Goal: Information Seeking & Learning: Understand process/instructions

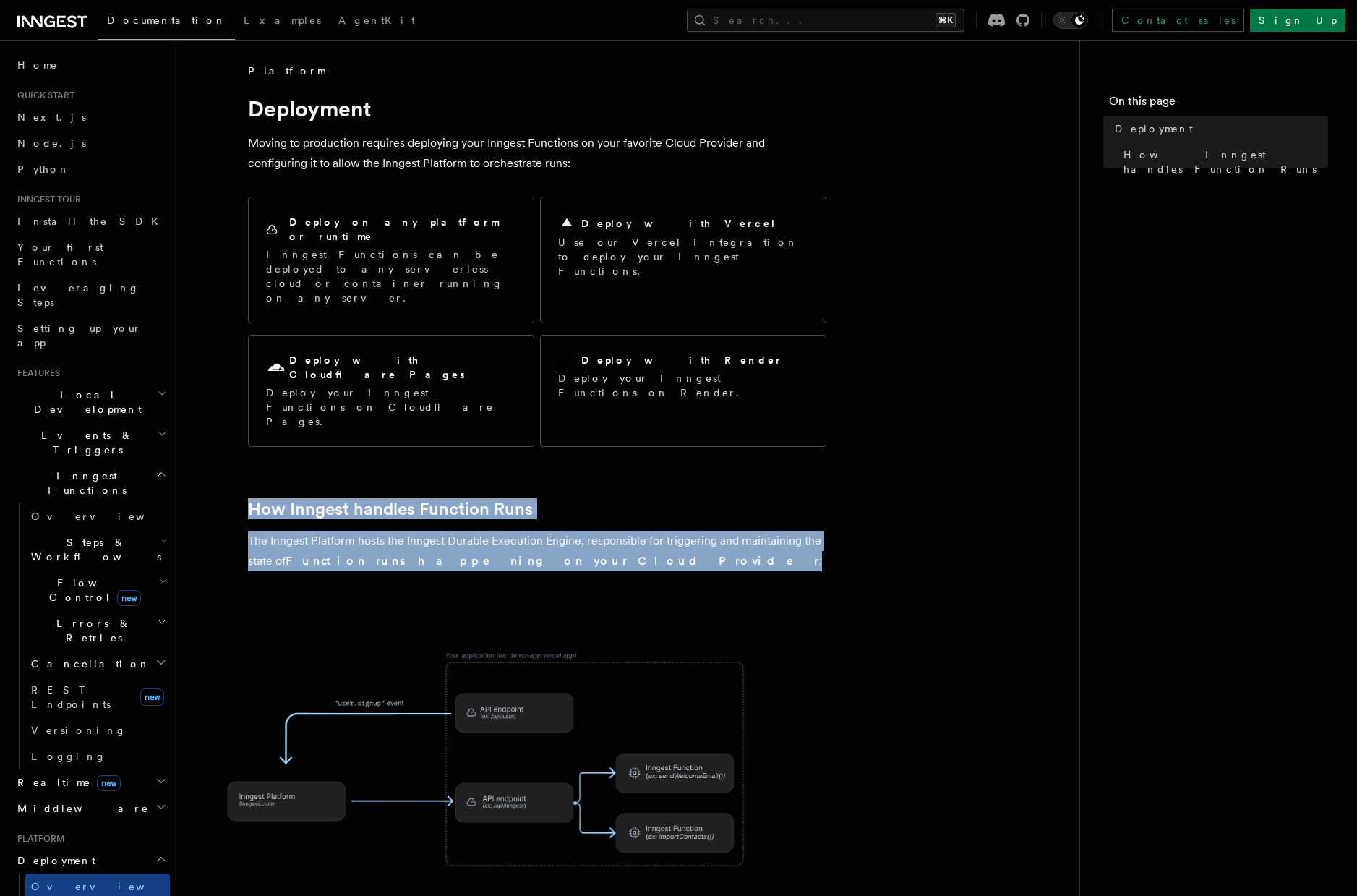
drag, startPoint x: 738, startPoint y: 486, endPoint x: 673, endPoint y: 382, distance: 122.6
click at [673, 382] on article "Platform Deployment Moving to production requires deploying your Inngest Functi…" at bounding box center [629, 688] width 854 height 1250
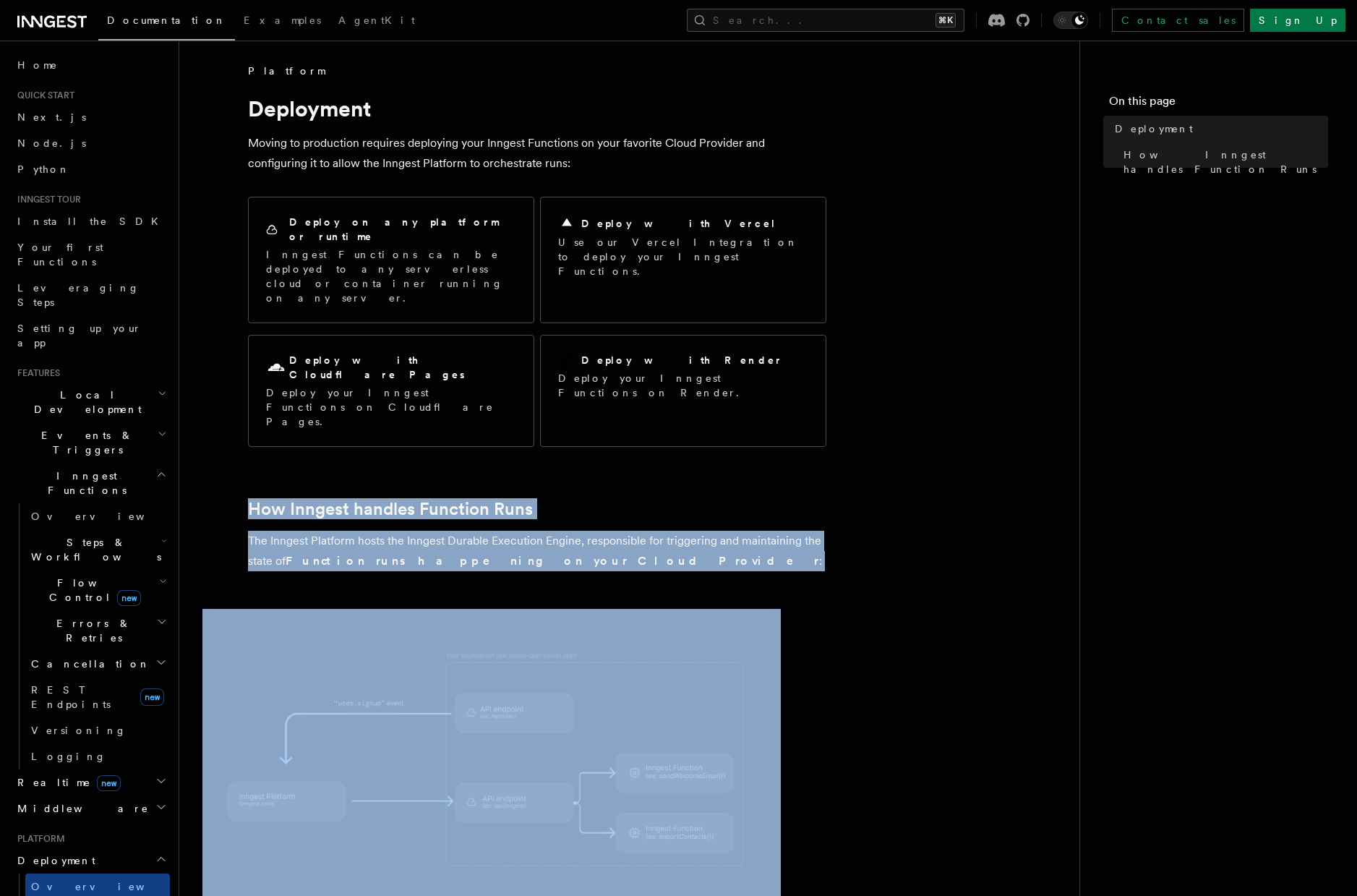
drag, startPoint x: 673, startPoint y: 382, endPoint x: 641, endPoint y: 497, distance: 119.4
click at [641, 497] on article "Platform Deployment Moving to production requires deploying your Inngest Functi…" at bounding box center [629, 688] width 854 height 1250
click at [640, 493] on article "Platform Deployment Moving to production requires deploying your Inngest Functi…" at bounding box center [629, 688] width 854 height 1250
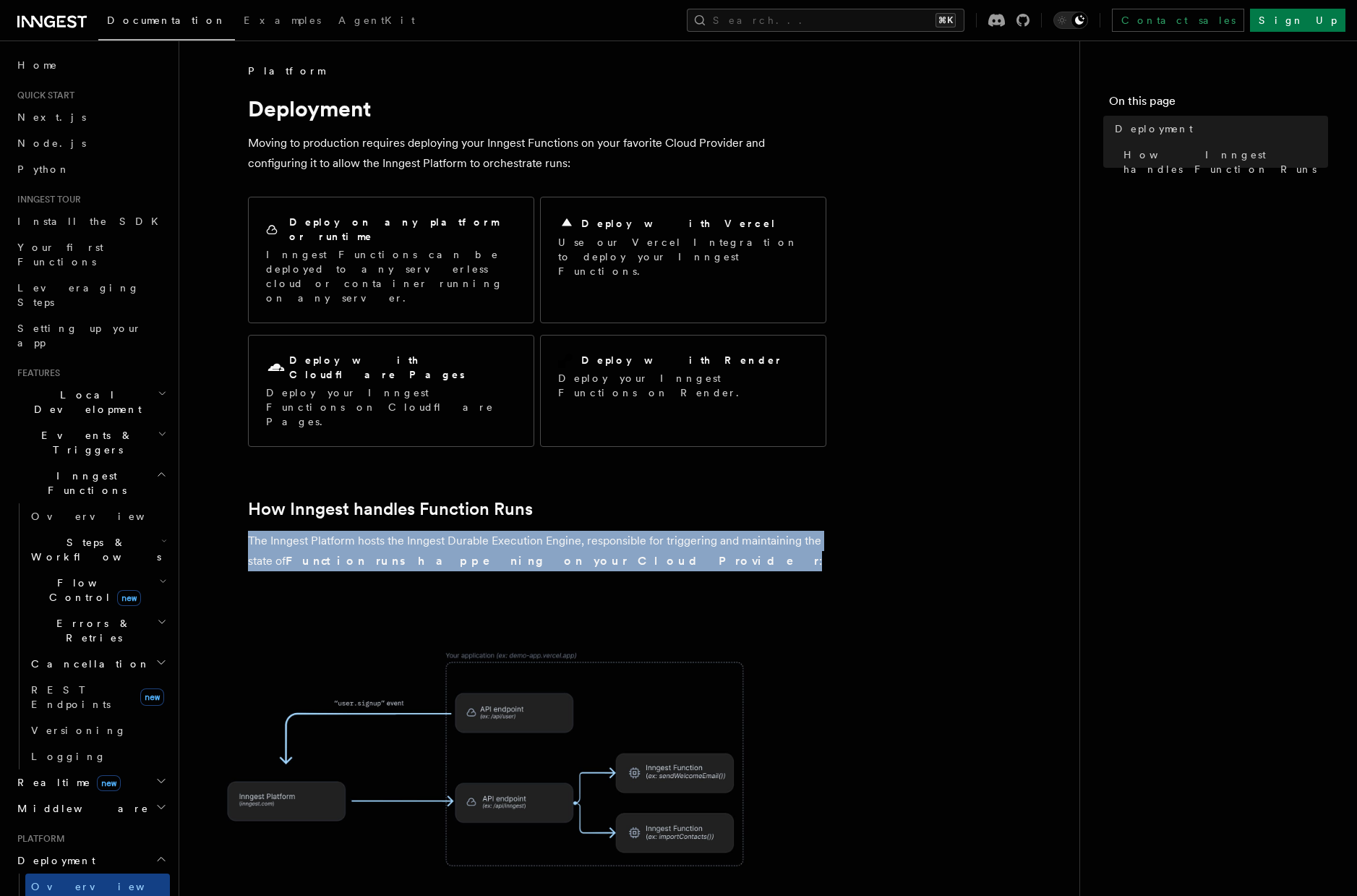
drag, startPoint x: 639, startPoint y: 486, endPoint x: 617, endPoint y: 422, distance: 67.7
click at [617, 423] on article "Platform Deployment Moving to production requires deploying your Inngest Functi…" at bounding box center [629, 688] width 854 height 1250
click at [617, 499] on h2 "How Inngest handles Function Runs" at bounding box center [537, 509] width 579 height 20
drag, startPoint x: 613, startPoint y: 404, endPoint x: 634, endPoint y: 474, distance: 73.1
click at [634, 474] on article "Platform Deployment Moving to production requires deploying your Inngest Functi…" at bounding box center [629, 688] width 854 height 1250
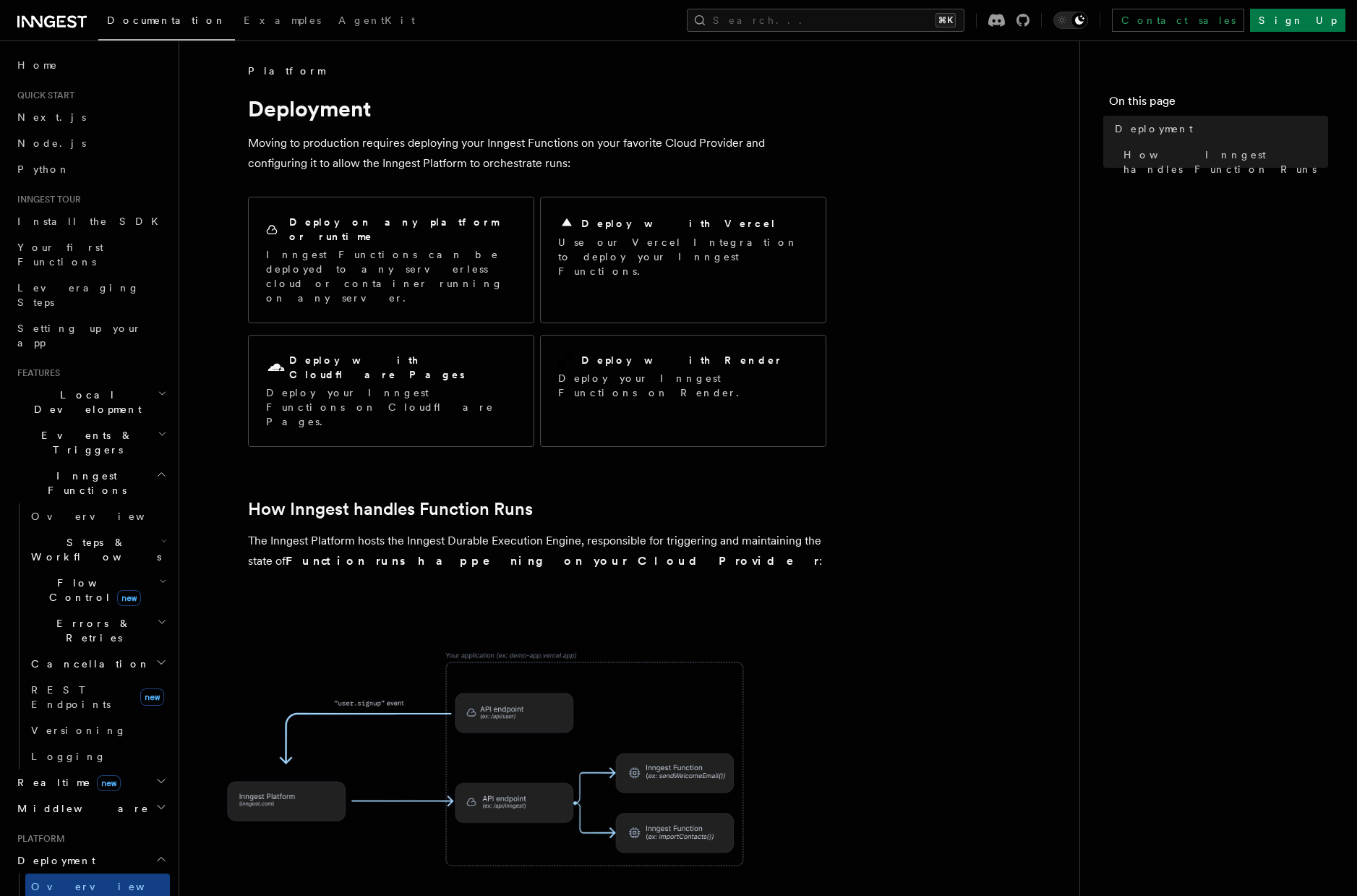
click at [635, 531] on p "The Inngest Platform hosts the Inngest Durable Execution Engine, responsible fo…" at bounding box center [537, 551] width 579 height 40
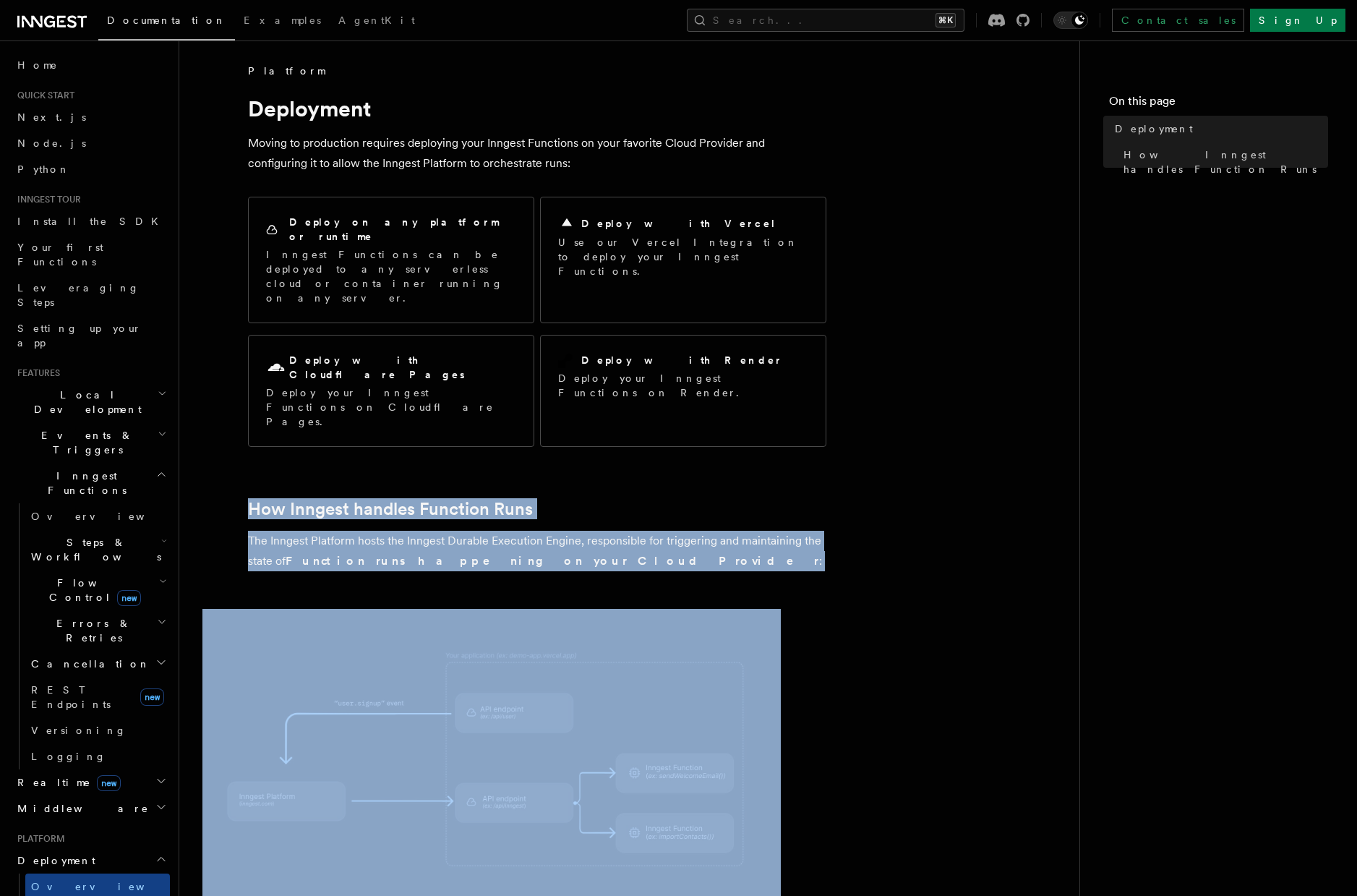
drag, startPoint x: 635, startPoint y: 474, endPoint x: 607, endPoint y: 390, distance: 88.5
click at [607, 390] on article "Platform Deployment Moving to production requires deploying your Inngest Functi…" at bounding box center [629, 688] width 854 height 1250
click at [607, 390] on article "Platform Deployment Moving to production requires deploying your Inngest Functi…" at bounding box center [629, 688] width 854 height 1250
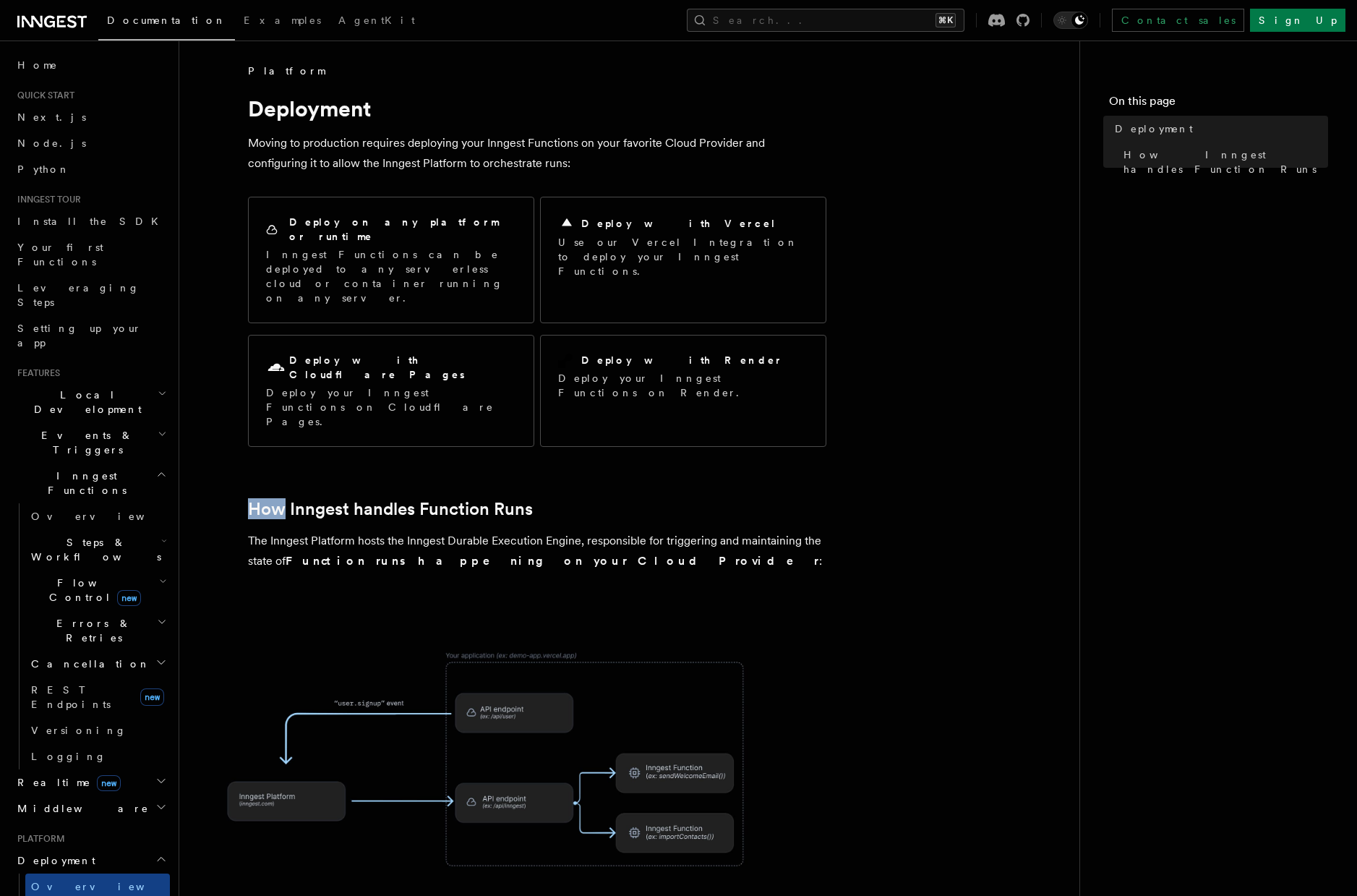
drag, startPoint x: 607, startPoint y: 390, endPoint x: 617, endPoint y: 492, distance: 102.5
click at [609, 409] on article "Platform Deployment Moving to production requires deploying your Inngest Functi…" at bounding box center [629, 688] width 854 height 1250
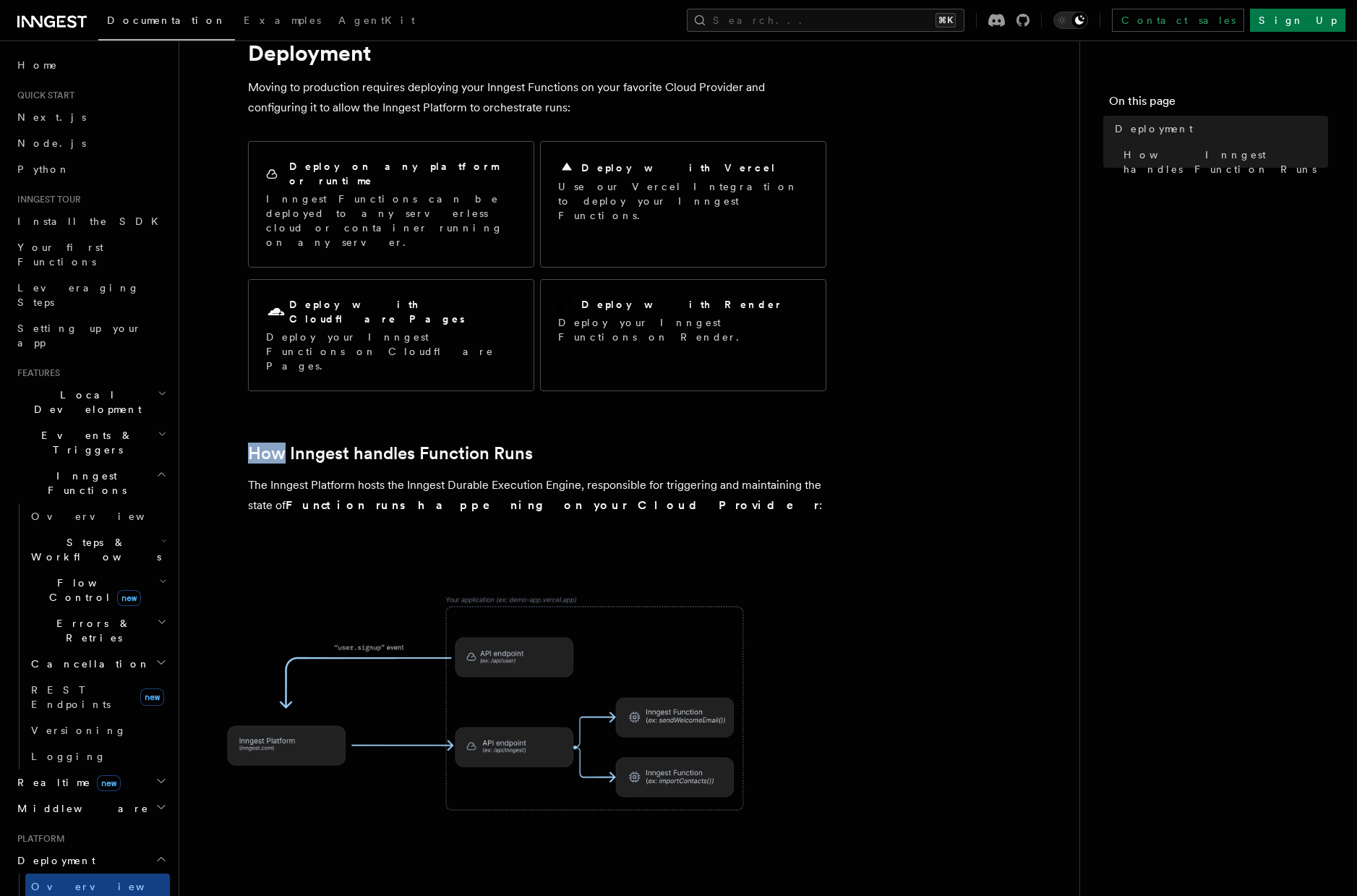
scroll to position [279, 0]
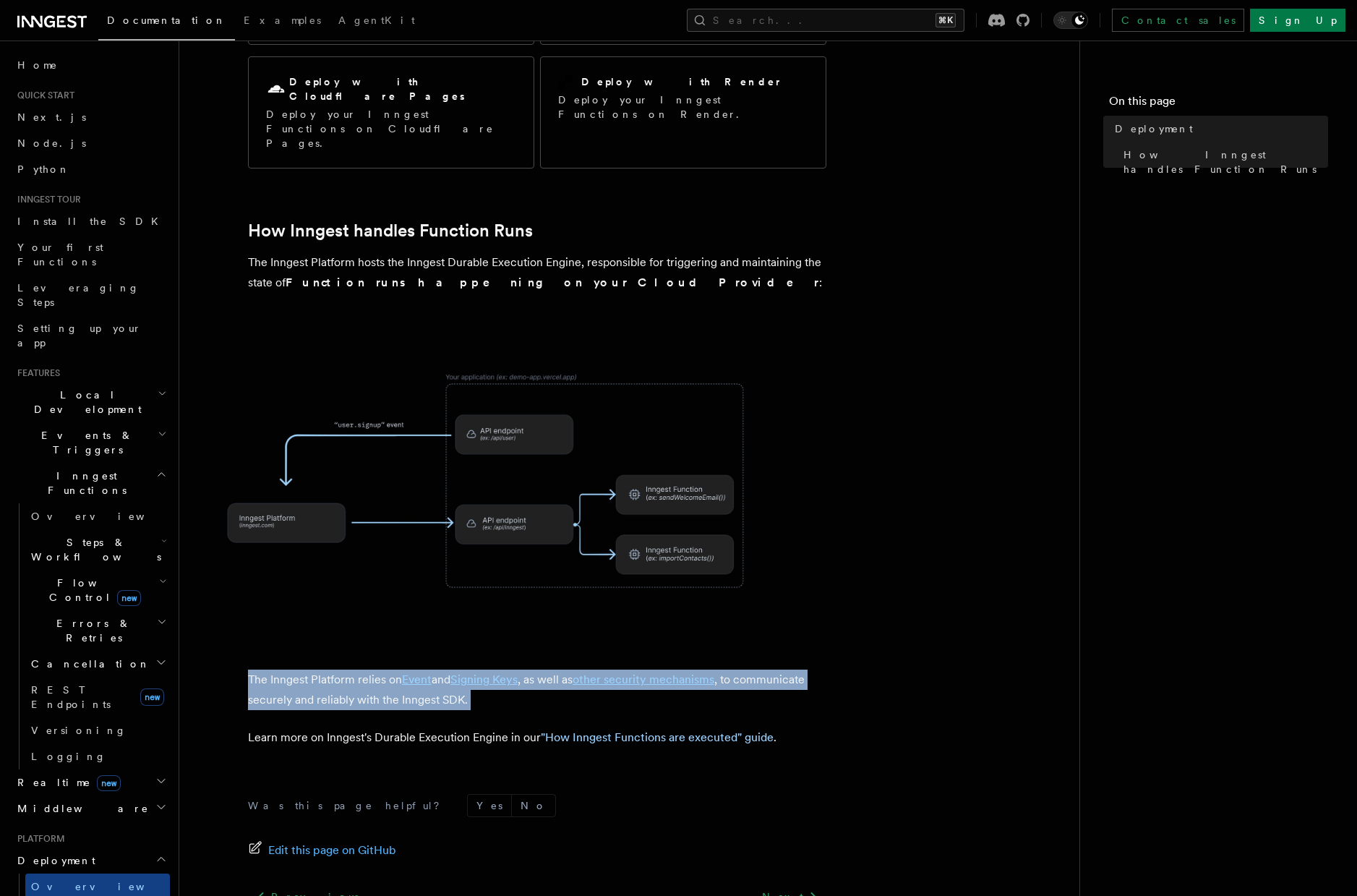
drag, startPoint x: 252, startPoint y: 580, endPoint x: 535, endPoint y: 641, distance: 289.5
click at [535, 641] on article "Platform Deployment Moving to production requires deploying your Inngest Functi…" at bounding box center [629, 410] width 854 height 1250
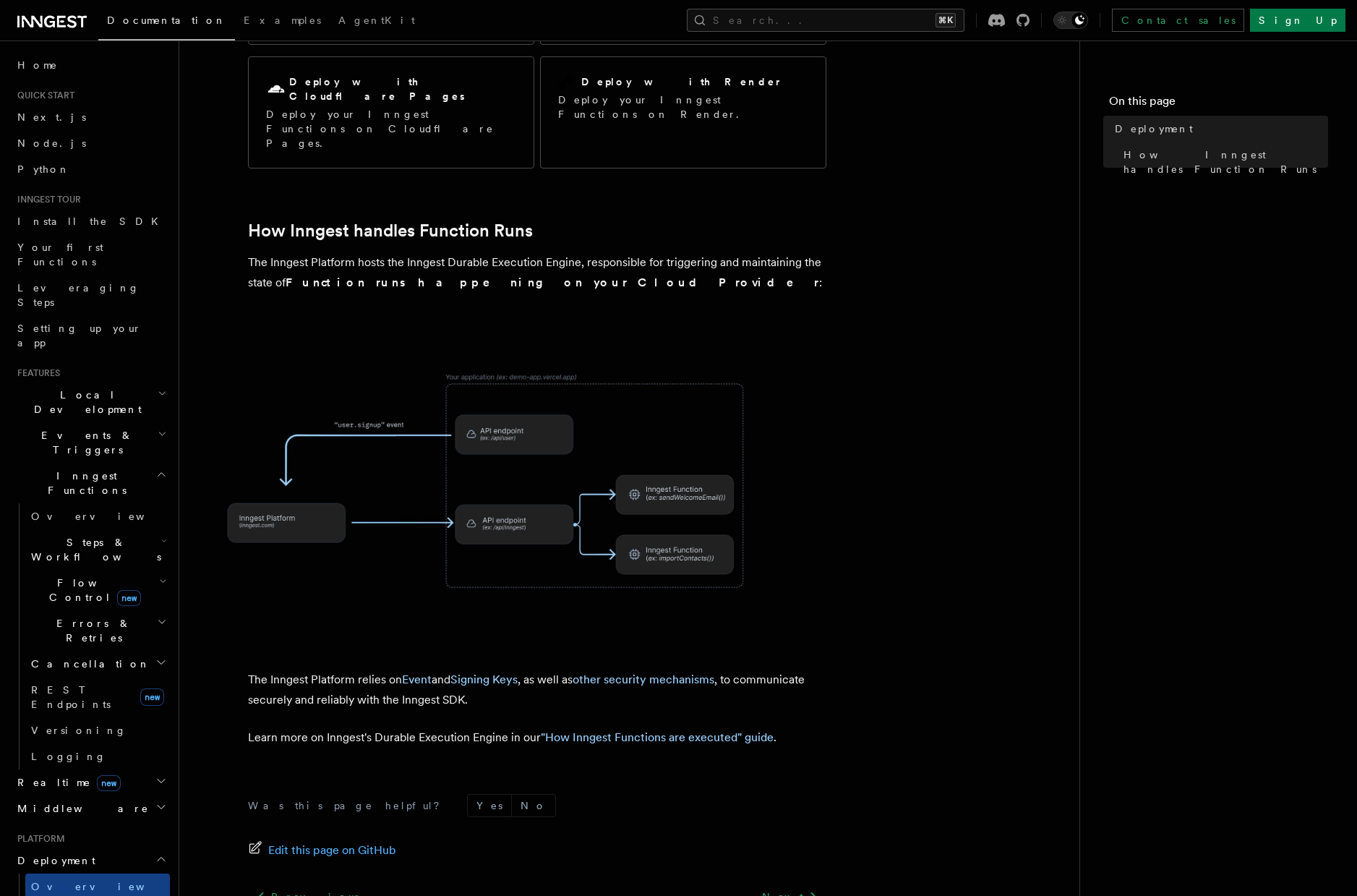
click at [515, 670] on p "The Inngest Platform relies on Event and Signing Keys , as well as other securi…" at bounding box center [537, 690] width 579 height 40
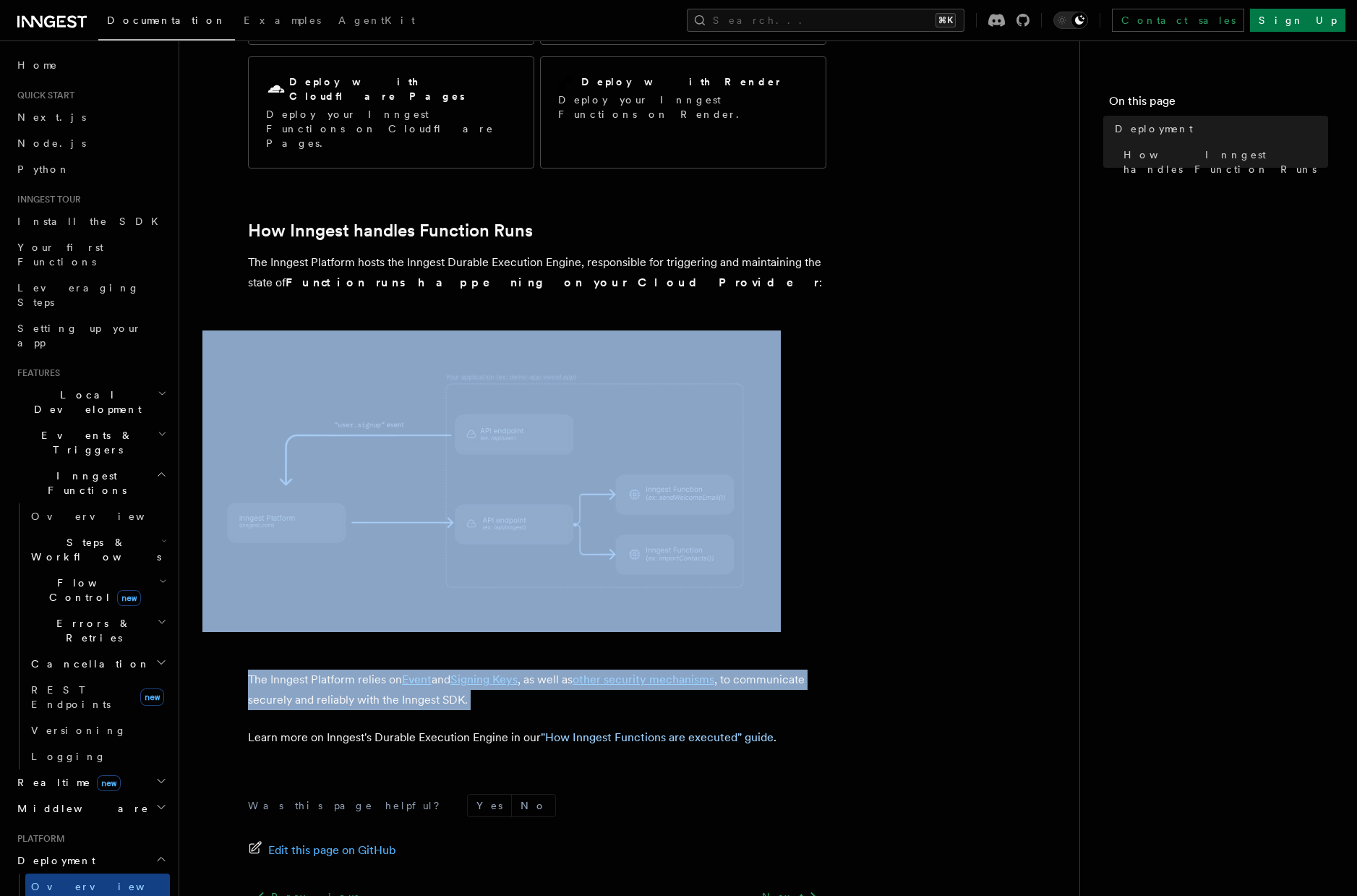
drag, startPoint x: 515, startPoint y: 630, endPoint x: 521, endPoint y: 518, distance: 112.2
click at [521, 518] on article "Platform Deployment Moving to production requires deploying your Inngest Functi…" at bounding box center [629, 410] width 854 height 1250
click at [565, 561] on article "Platform Deployment Moving to production requires deploying your Inngest Functi…" at bounding box center [629, 410] width 854 height 1250
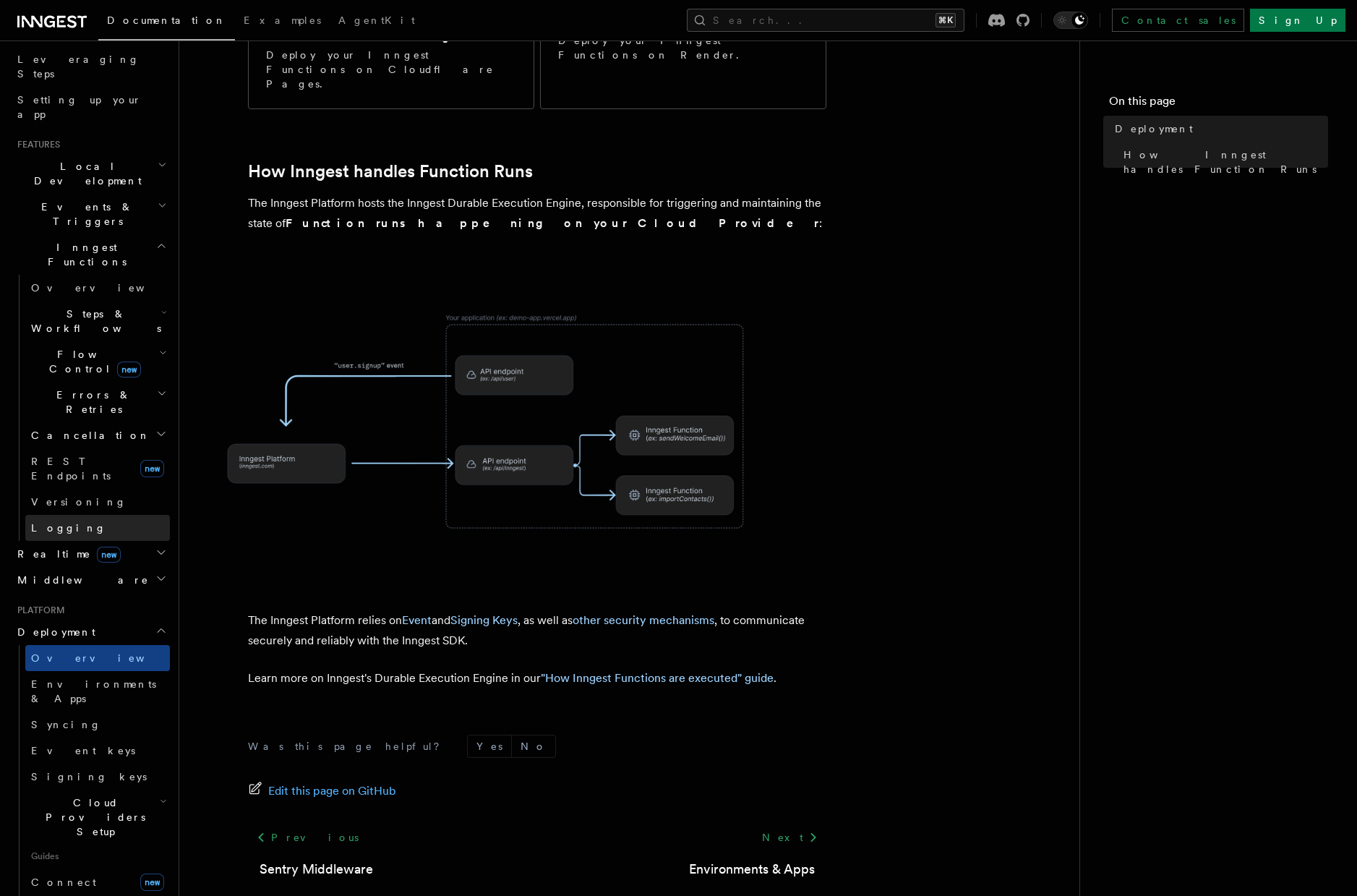
scroll to position [25, 0]
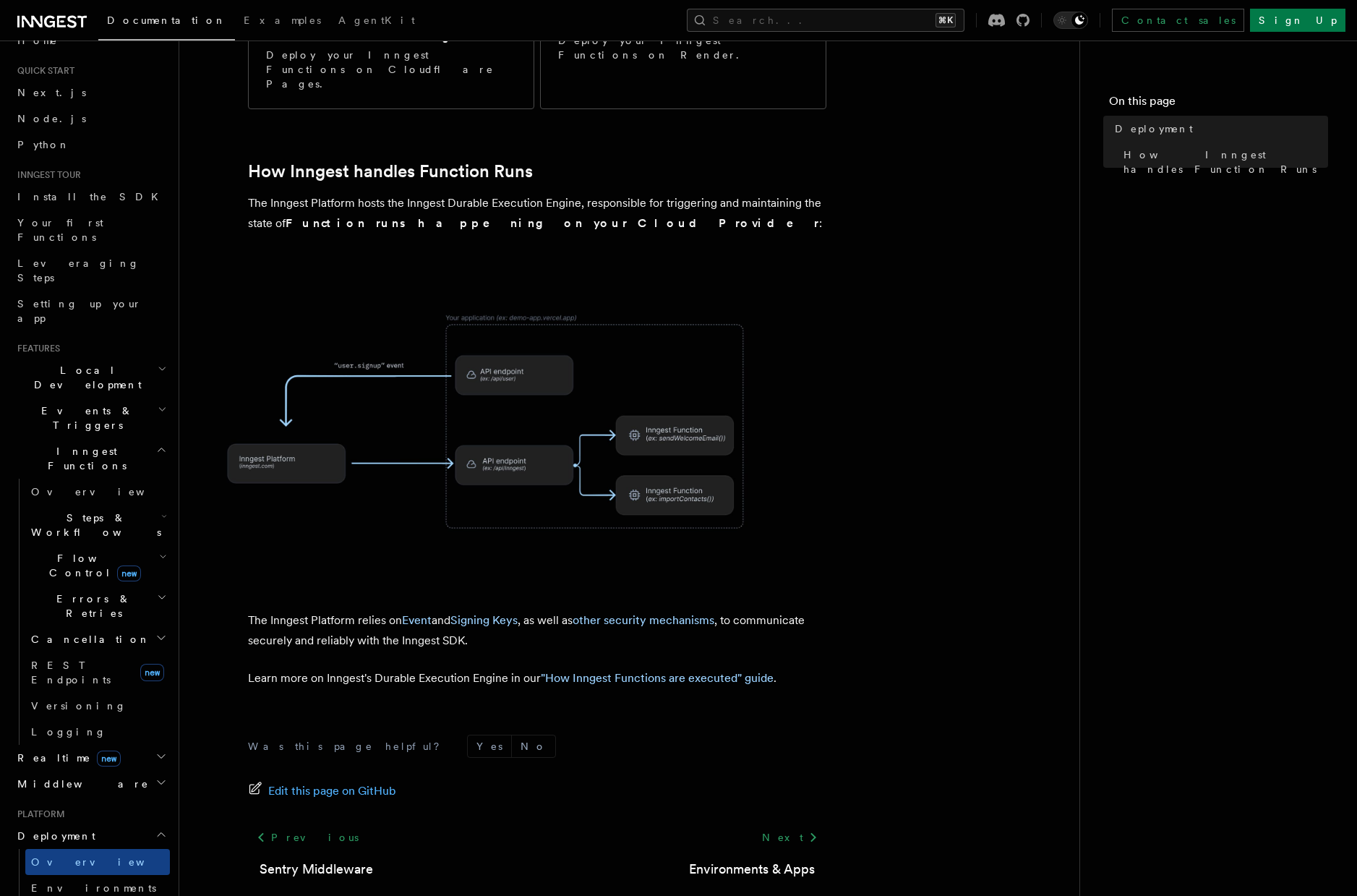
click at [73, 358] on h2 "Local Development" at bounding box center [91, 378] width 159 height 40
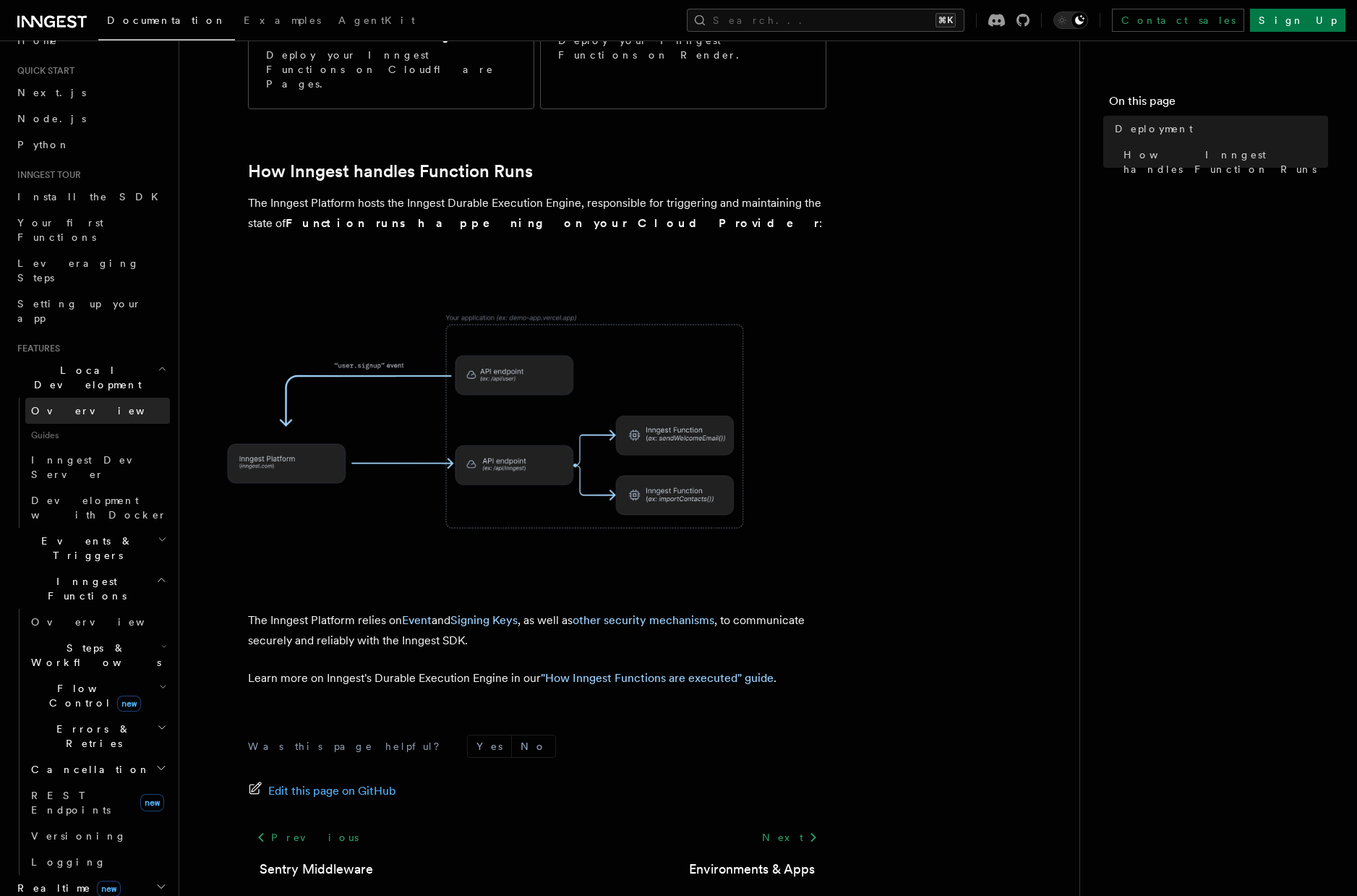
click at [74, 405] on span "Overview" at bounding box center [106, 411] width 149 height 12
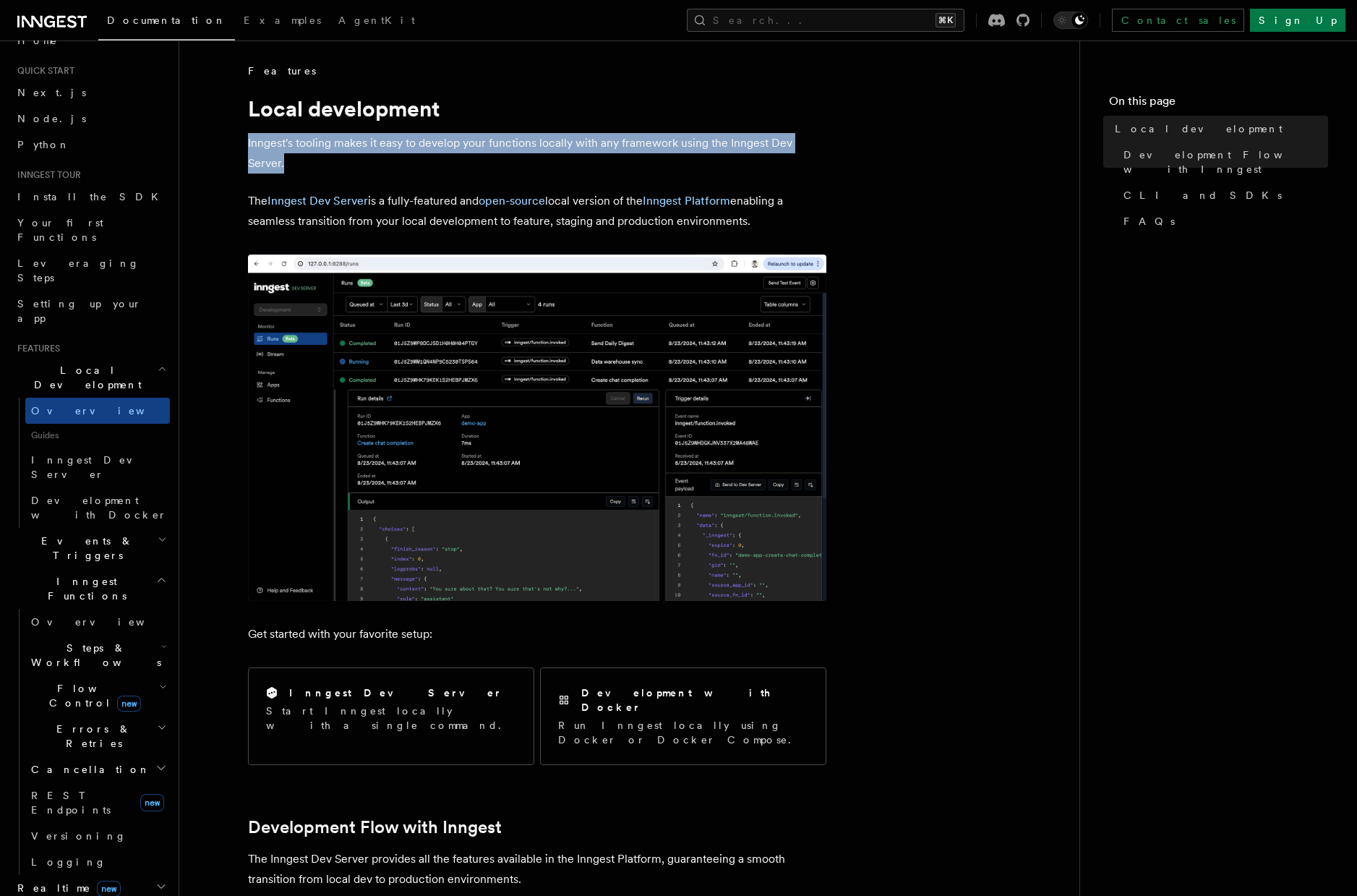
drag, startPoint x: 530, startPoint y: 117, endPoint x: 527, endPoint y: 173, distance: 56.1
click at [527, 173] on p "Inngest's tooling makes it easy to develop your functions locally with any fram…" at bounding box center [537, 153] width 579 height 40
drag, startPoint x: 524, startPoint y: 175, endPoint x: 527, endPoint y: 139, distance: 36.1
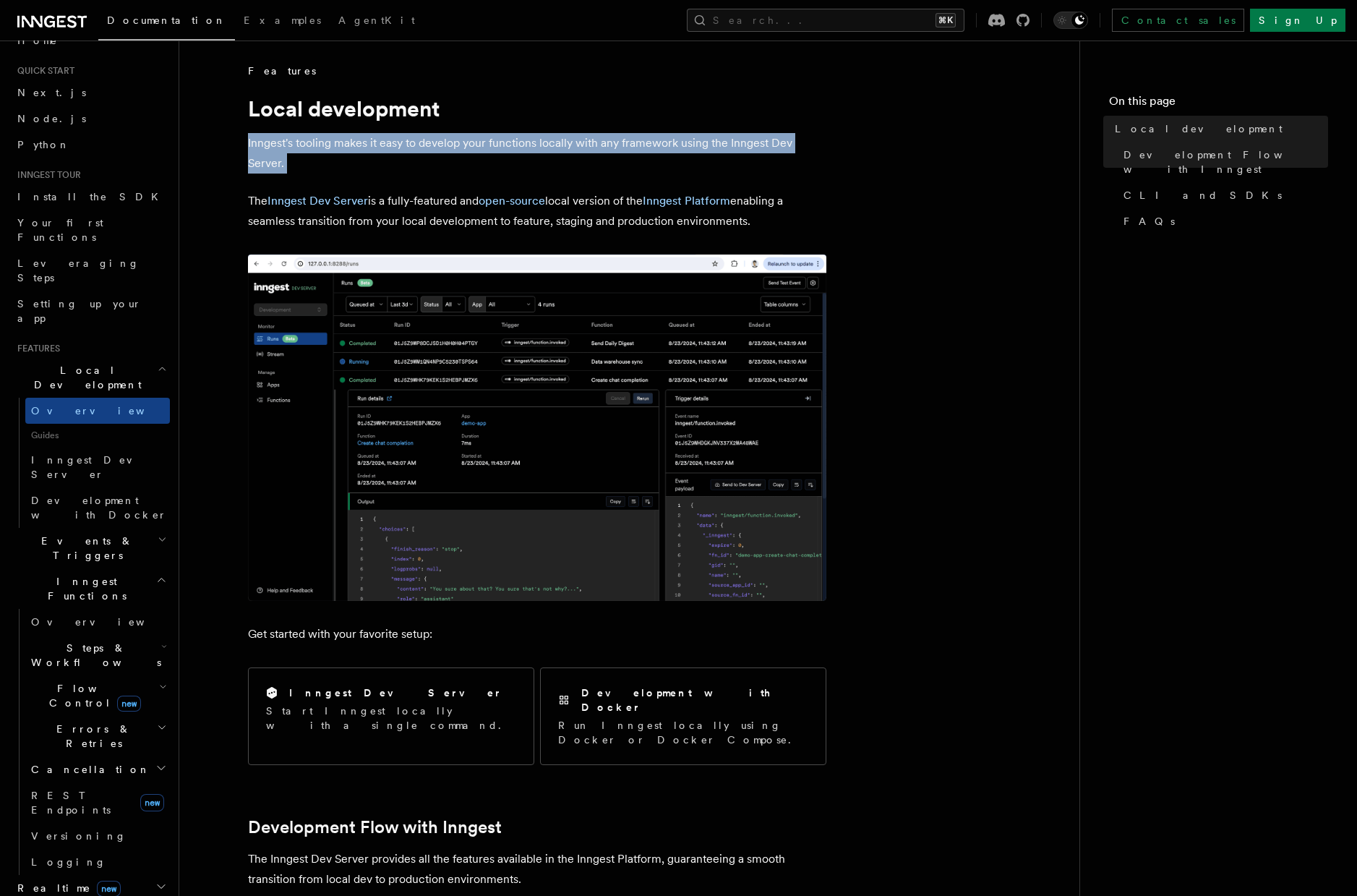
drag, startPoint x: 530, startPoint y: 127, endPoint x: 506, endPoint y: 174, distance: 52.8
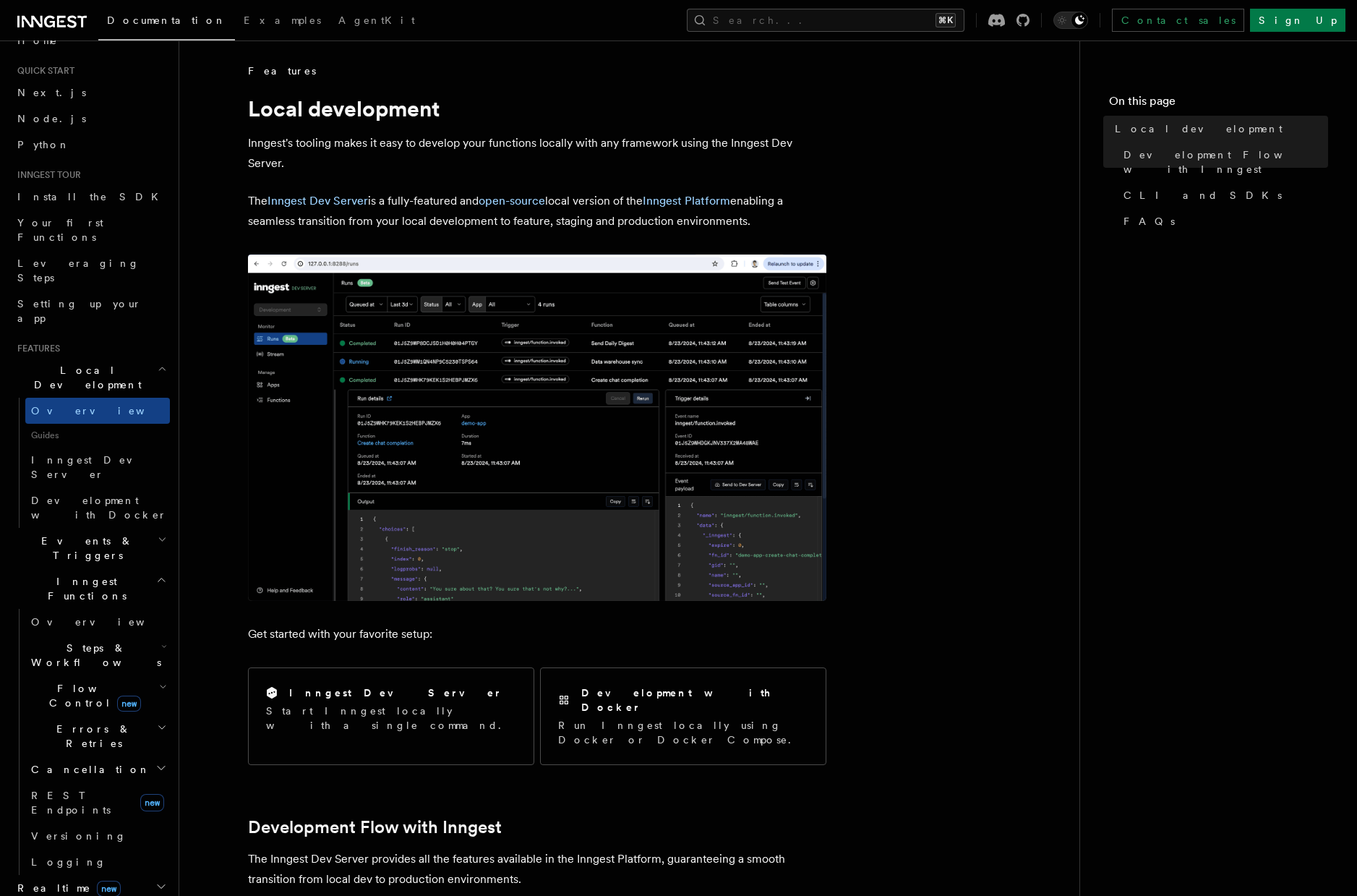
click at [455, 212] on p "The Inngest Dev Server is a fully-featured and open-source local version of the…" at bounding box center [537, 211] width 579 height 40
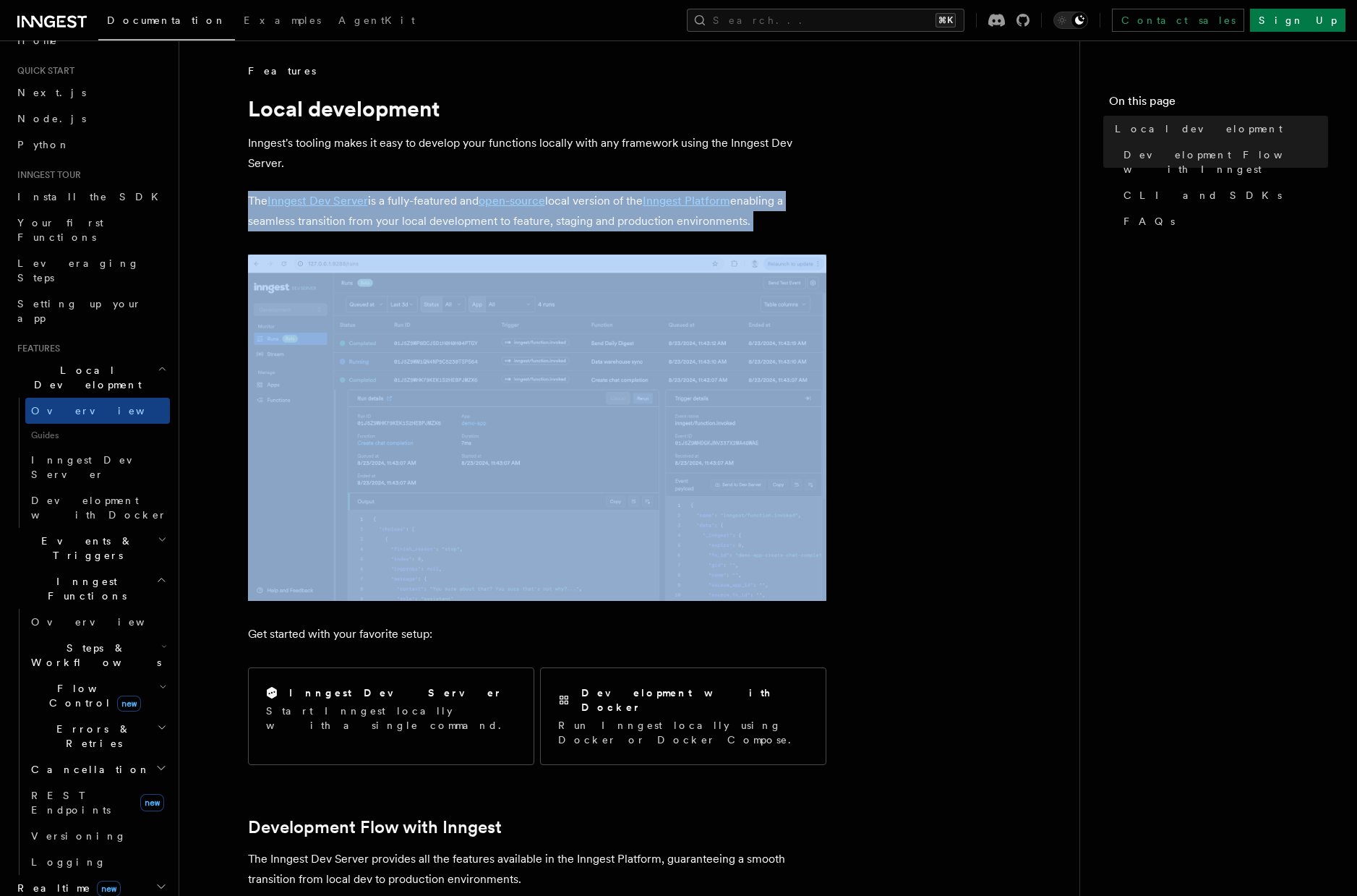
drag, startPoint x: 445, startPoint y: 182, endPoint x: 434, endPoint y: 234, distance: 53.2
drag, startPoint x: 434, startPoint y: 234, endPoint x: 426, endPoint y: 168, distance: 66.5
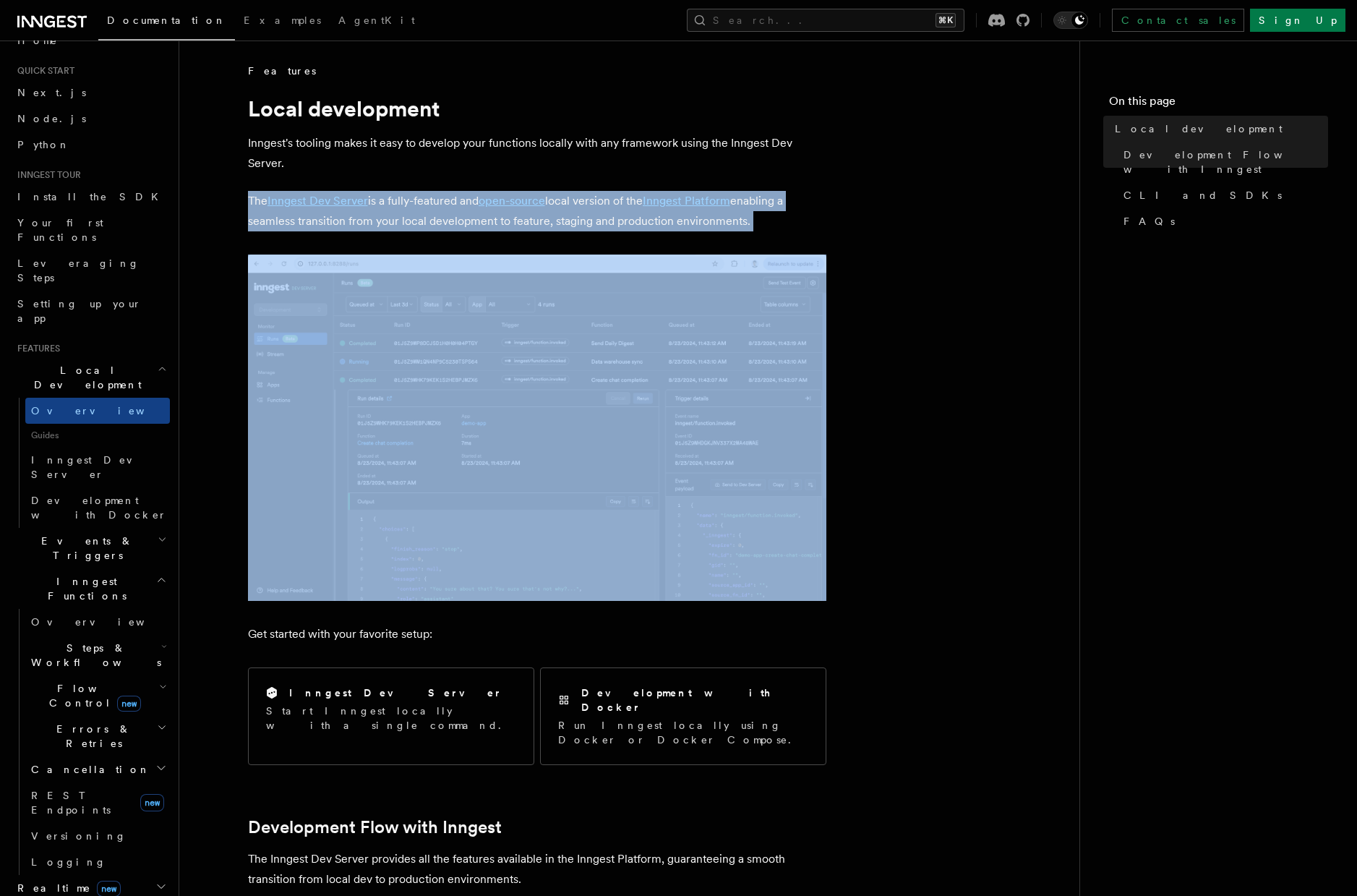
click at [426, 168] on p "Inngest's tooling makes it easy to develop your functions locally with any fram…" at bounding box center [537, 153] width 579 height 40
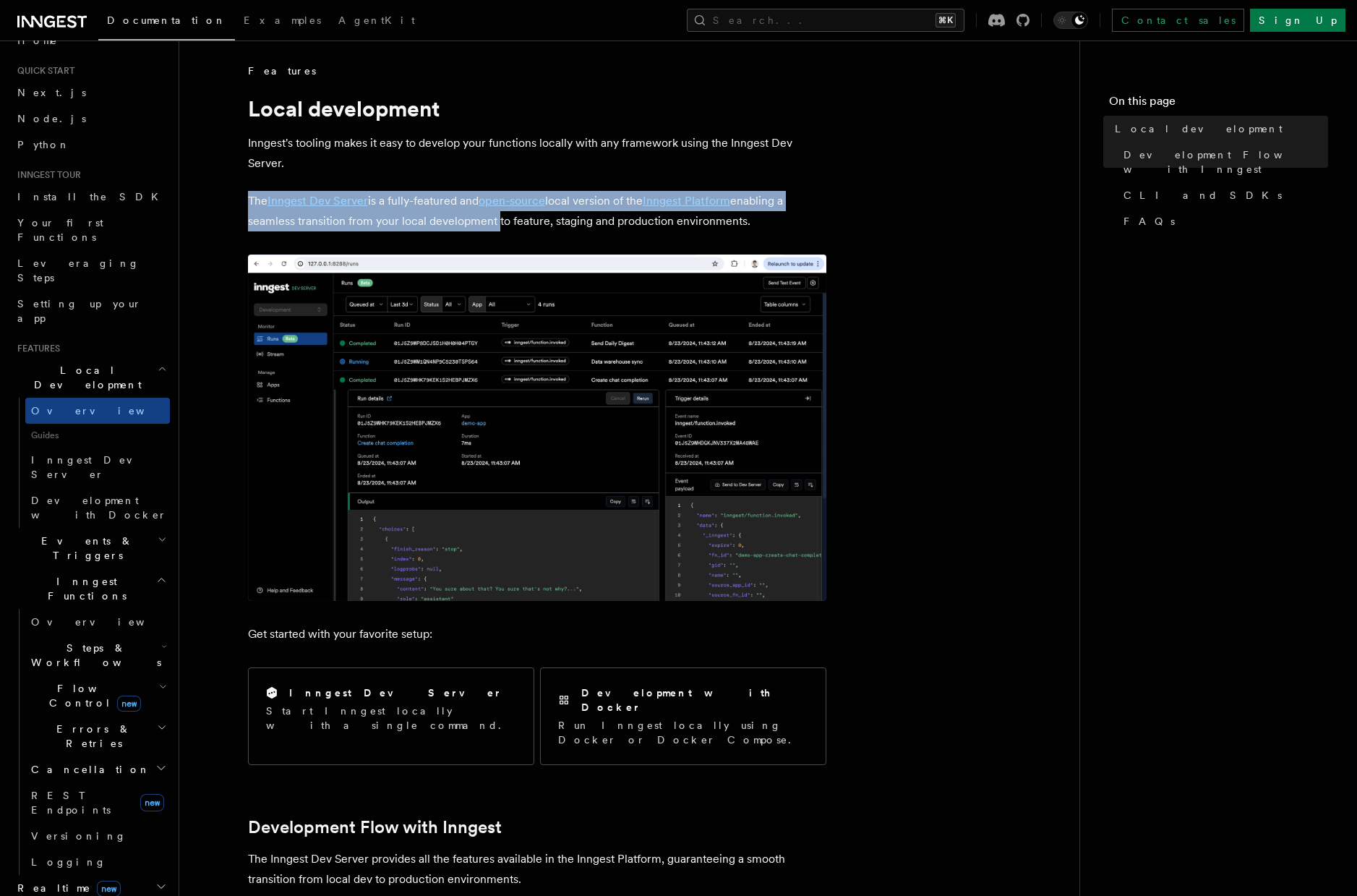
drag, startPoint x: 426, startPoint y: 168, endPoint x: 433, endPoint y: 219, distance: 51.5
click at [433, 219] on p "The Inngest Dev Server is a fully-featured and open-source local version of the…" at bounding box center [537, 211] width 579 height 40
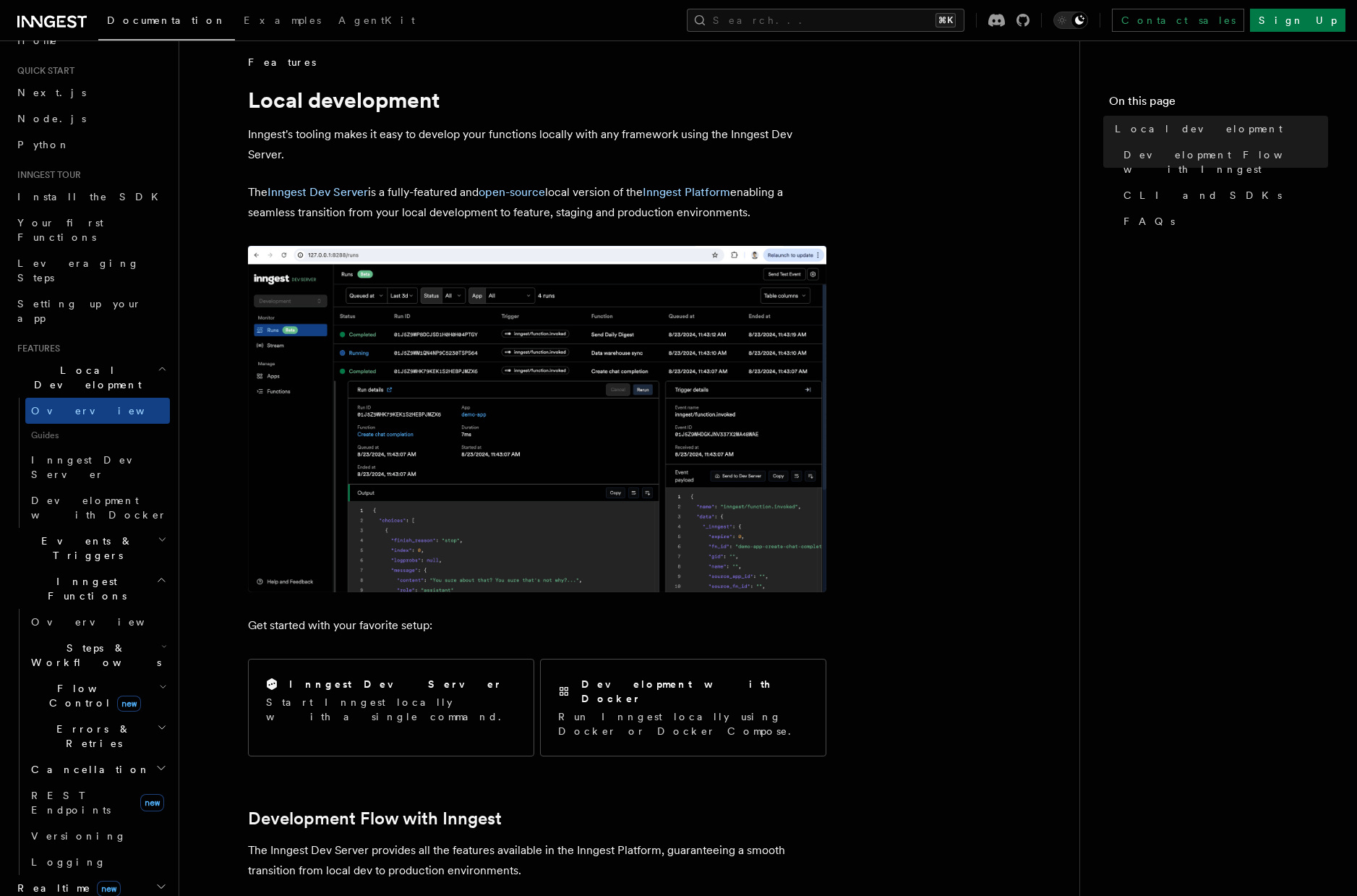
scroll to position [290, 0]
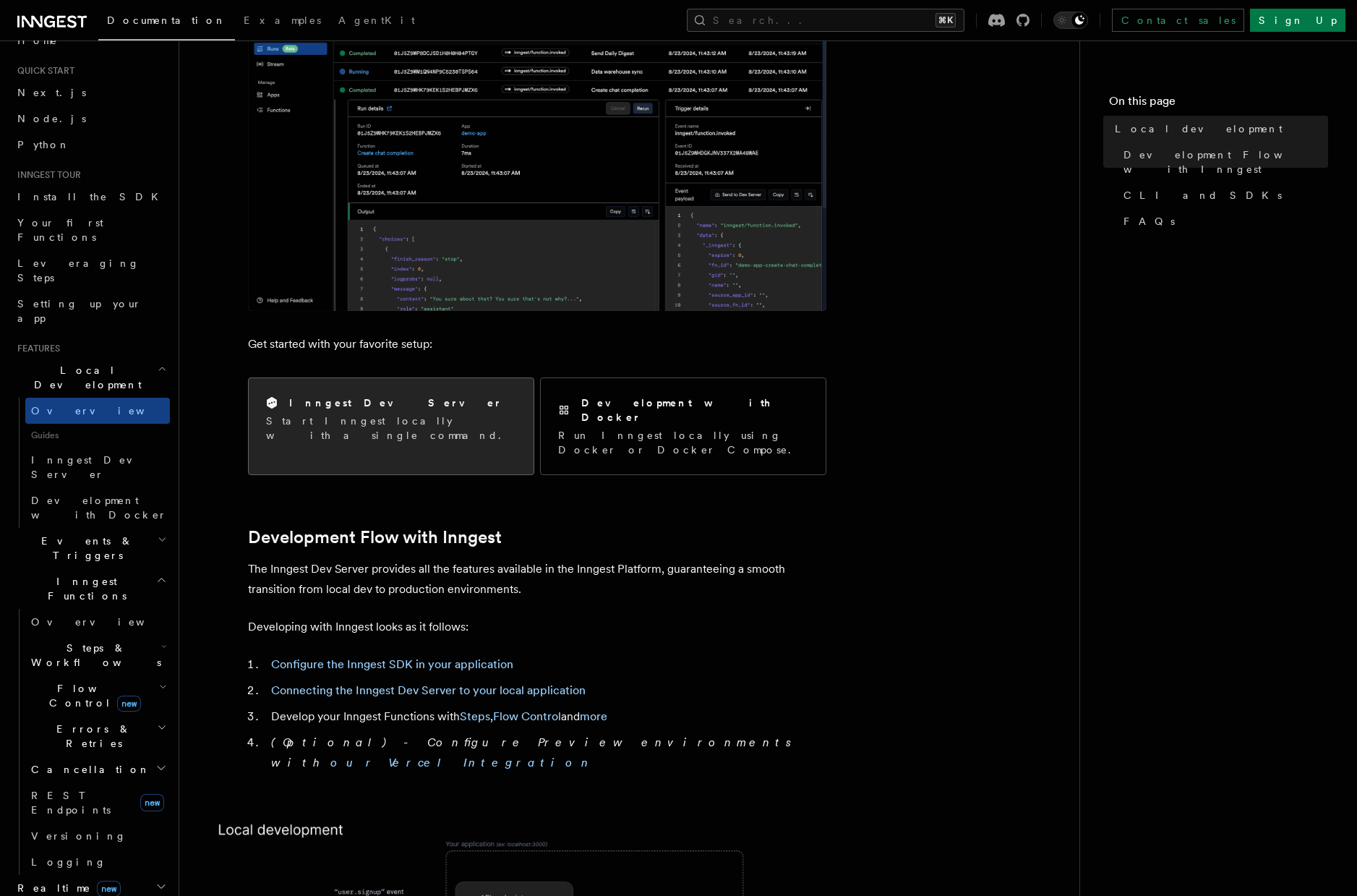
click at [390, 395] on div "Inngest Dev Server" at bounding box center [391, 403] width 250 height 15
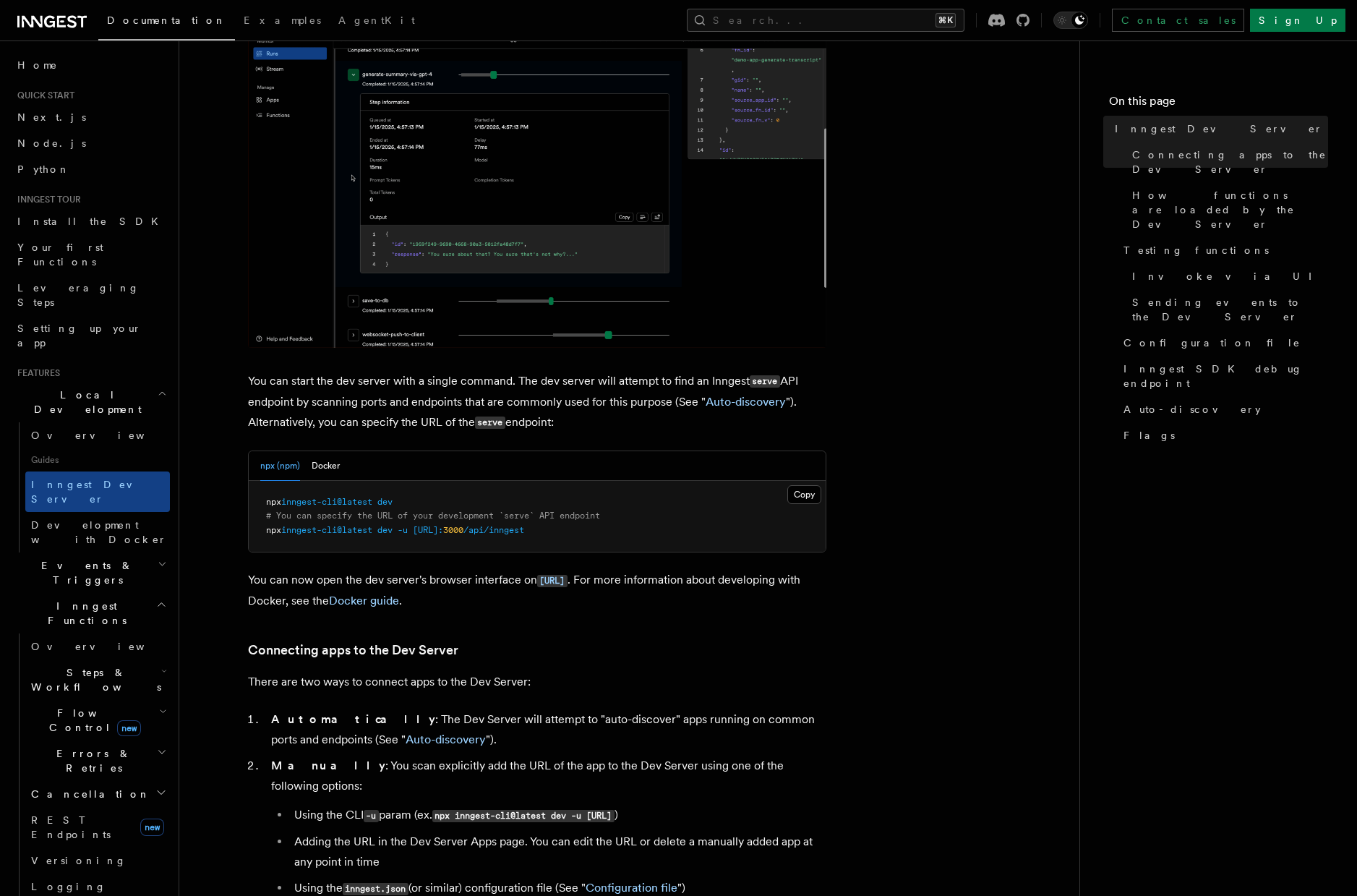
scroll to position [496, 0]
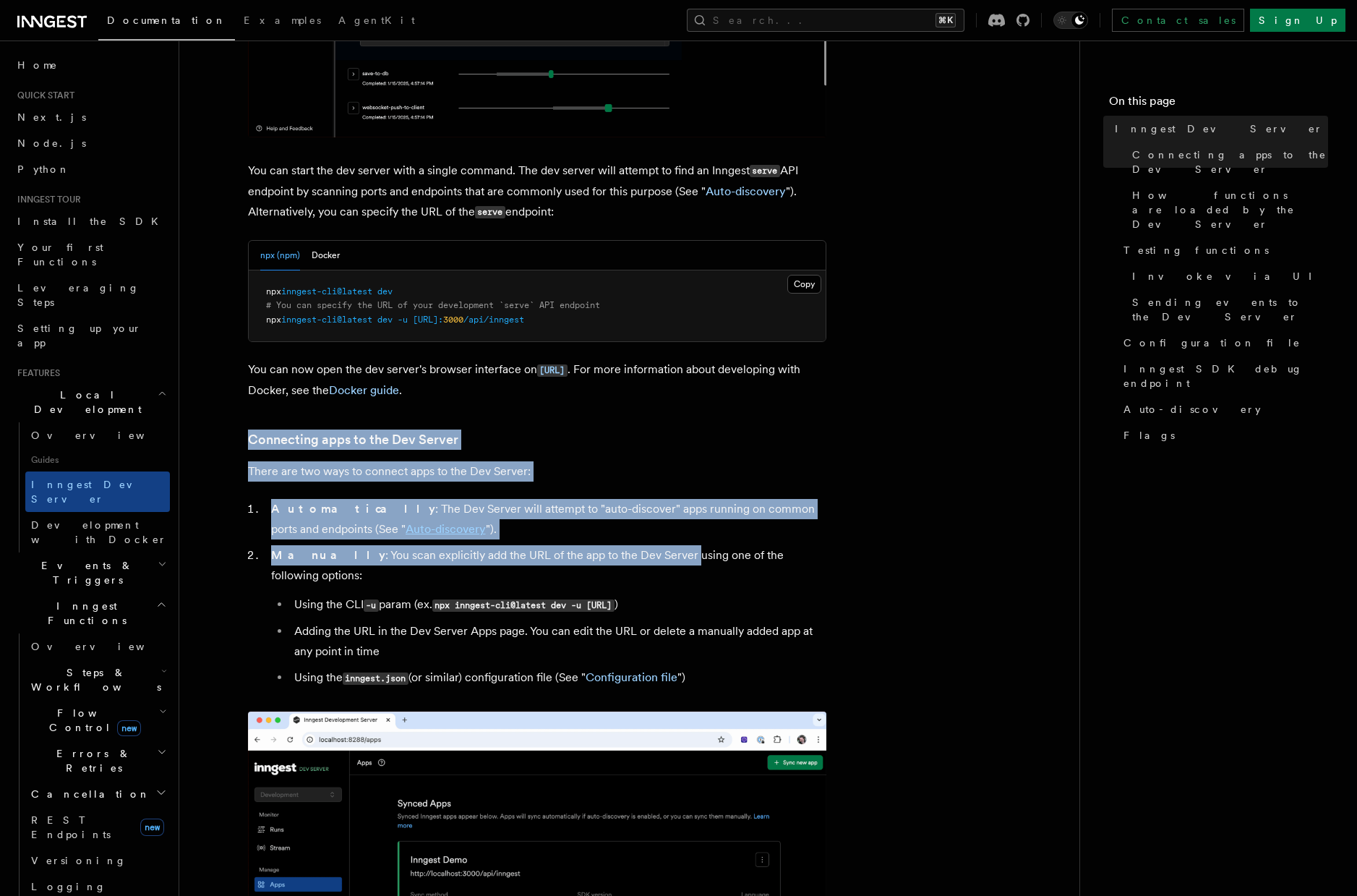
drag, startPoint x: 413, startPoint y: 429, endPoint x: 637, endPoint y: 560, distance: 259.5
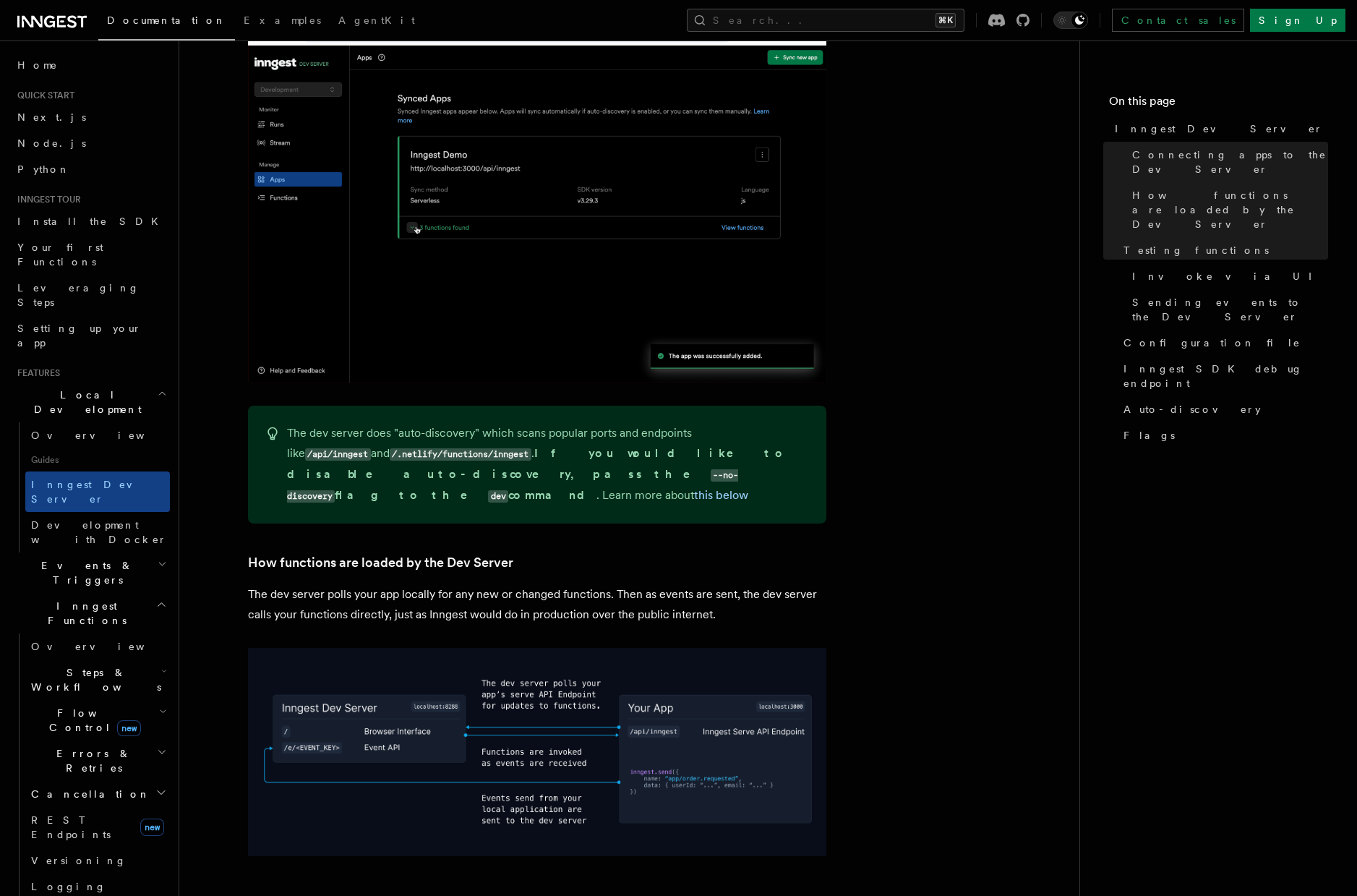
scroll to position [1380, 0]
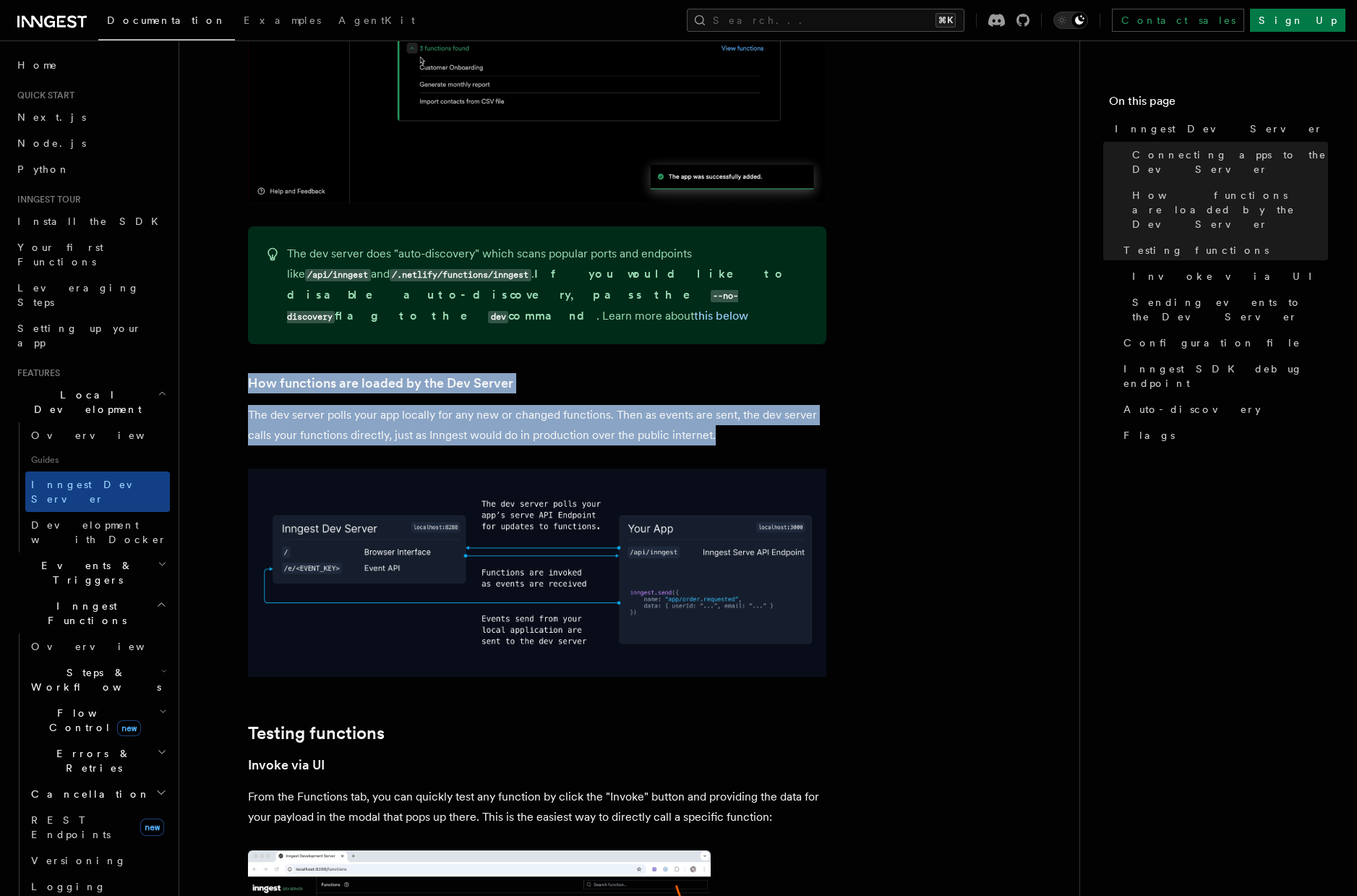
drag, startPoint x: 528, startPoint y: 321, endPoint x: 776, endPoint y: 390, distance: 257.4
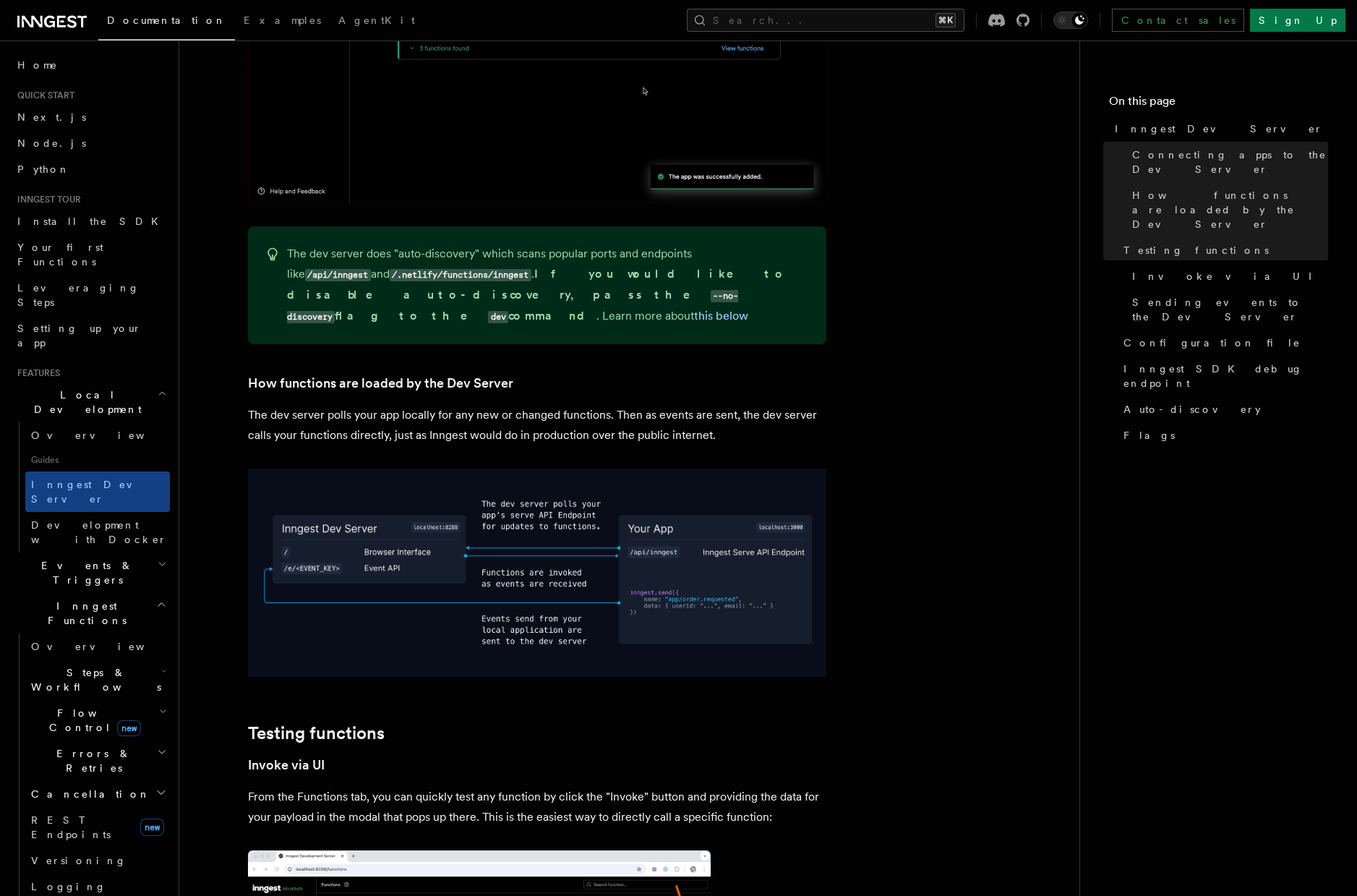
click at [593, 723] on h2 "Testing functions" at bounding box center [537, 733] width 579 height 20
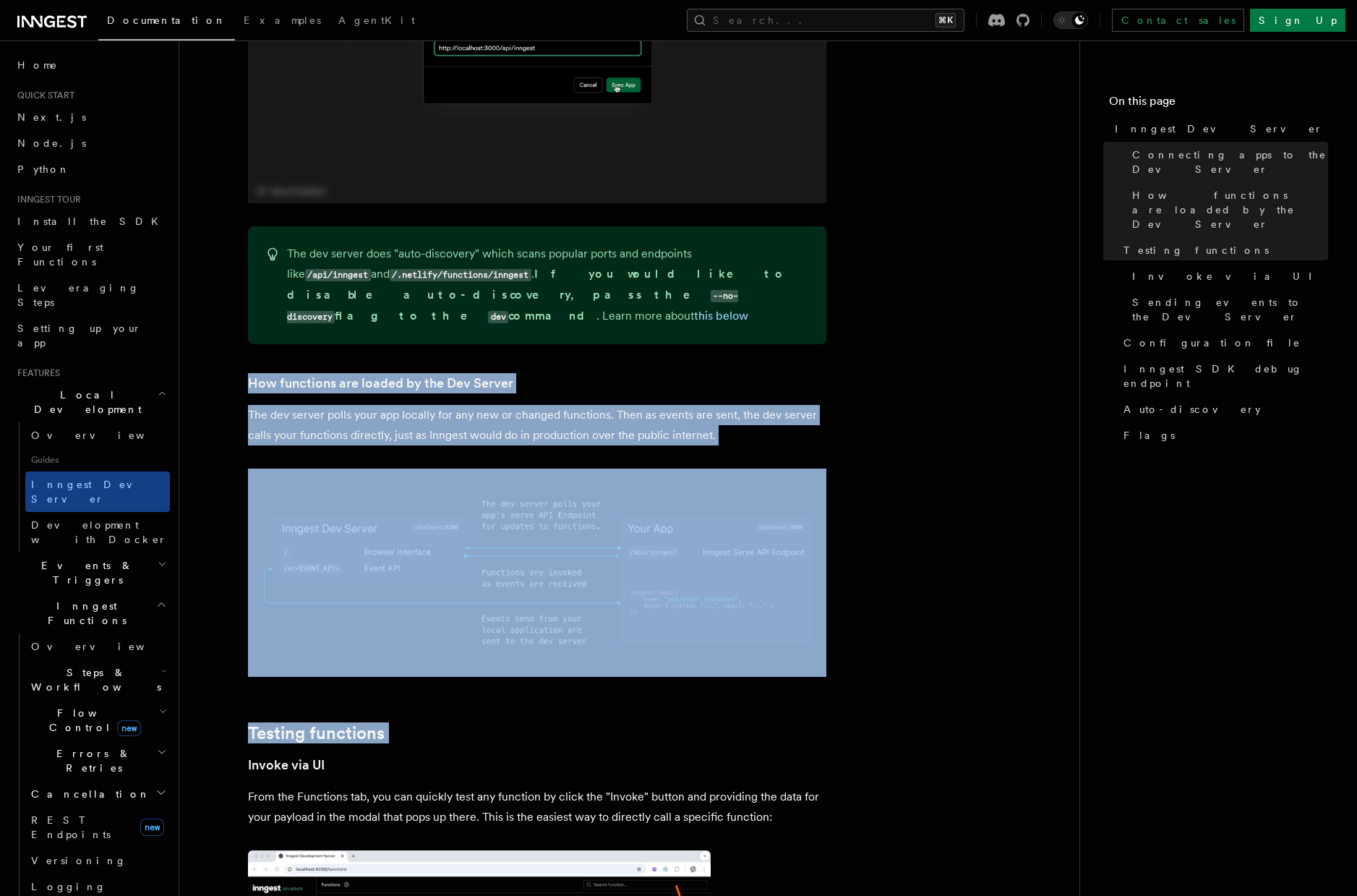
drag, startPoint x: 593, startPoint y: 685, endPoint x: 592, endPoint y: 330, distance: 355.0
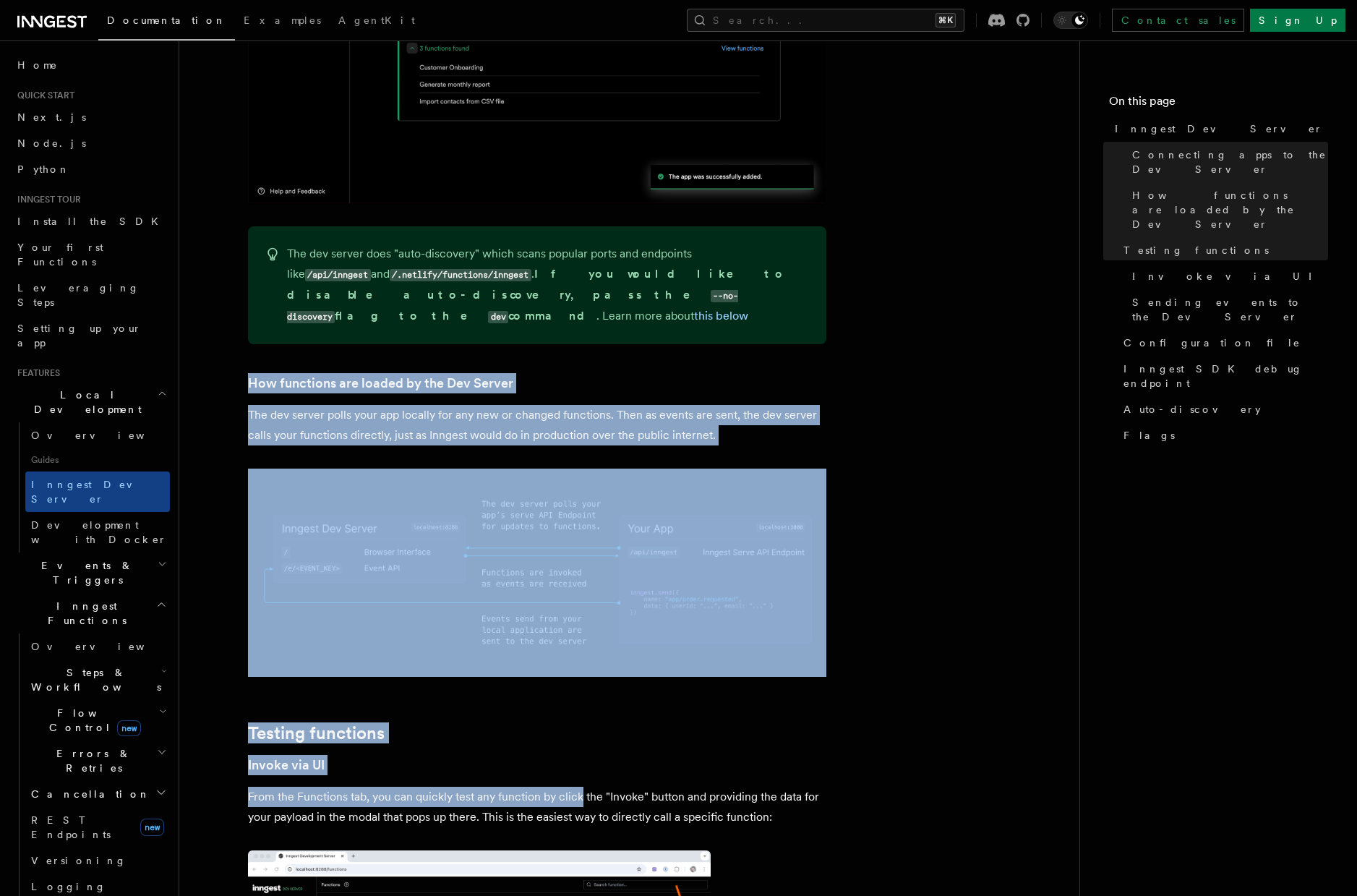
drag, startPoint x: 580, startPoint y: 749, endPoint x: 632, endPoint y: 325, distance: 427.2
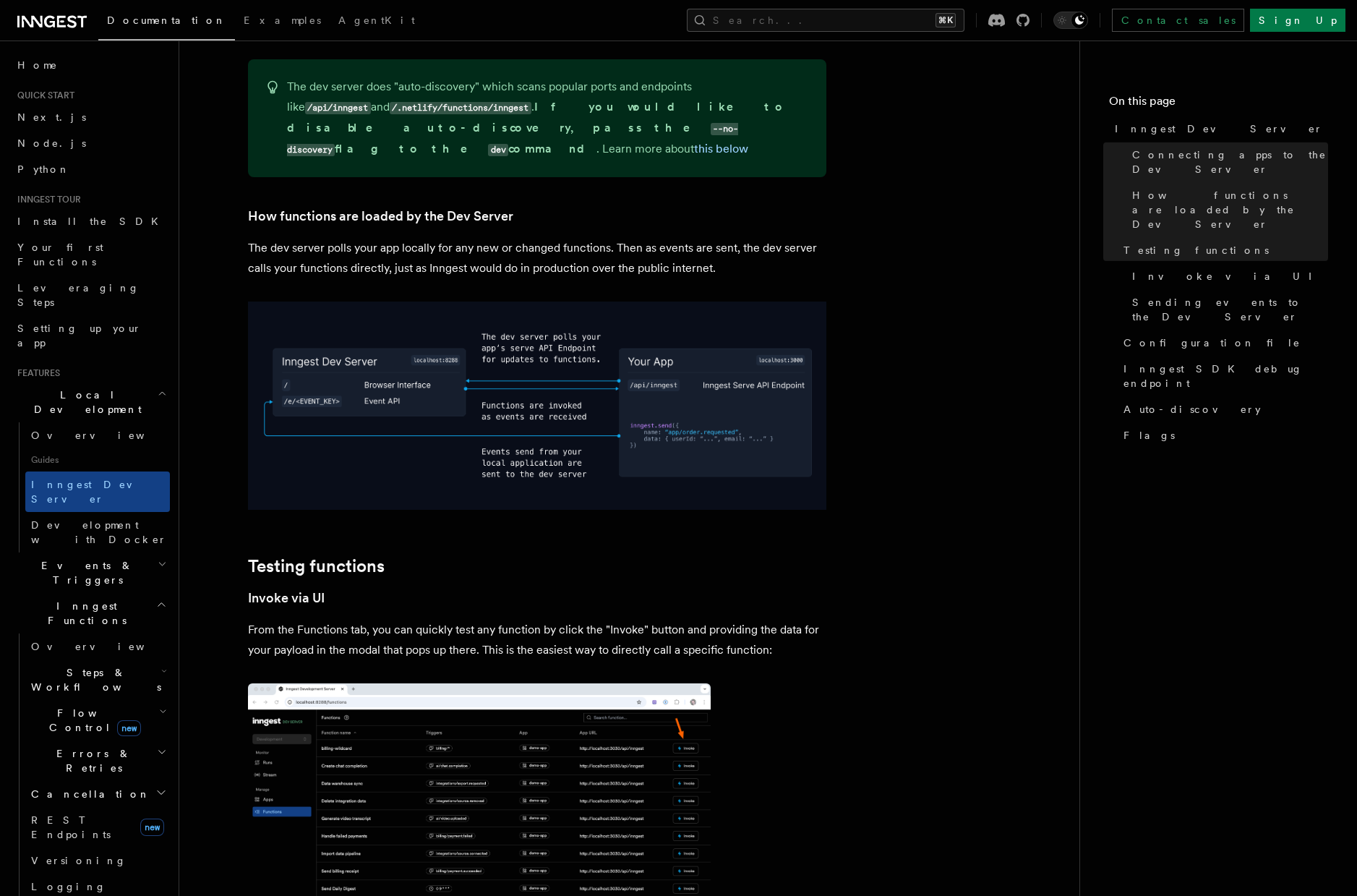
scroll to position [1684, 0]
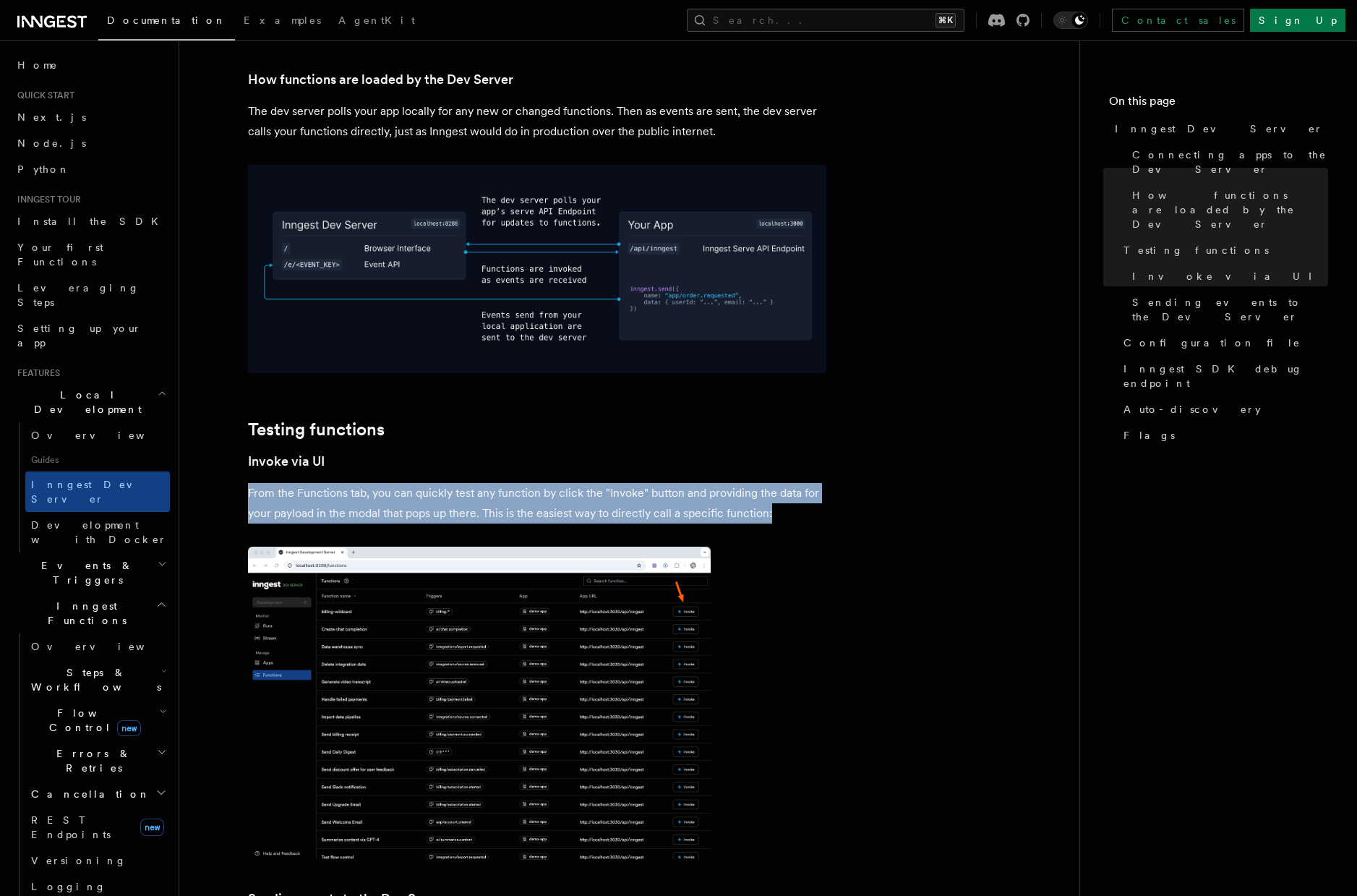
drag, startPoint x: 843, startPoint y: 468, endPoint x: 831, endPoint y: 432, distance: 37.9
drag, startPoint x: 831, startPoint y: 432, endPoint x: 814, endPoint y: 477, distance: 48.1
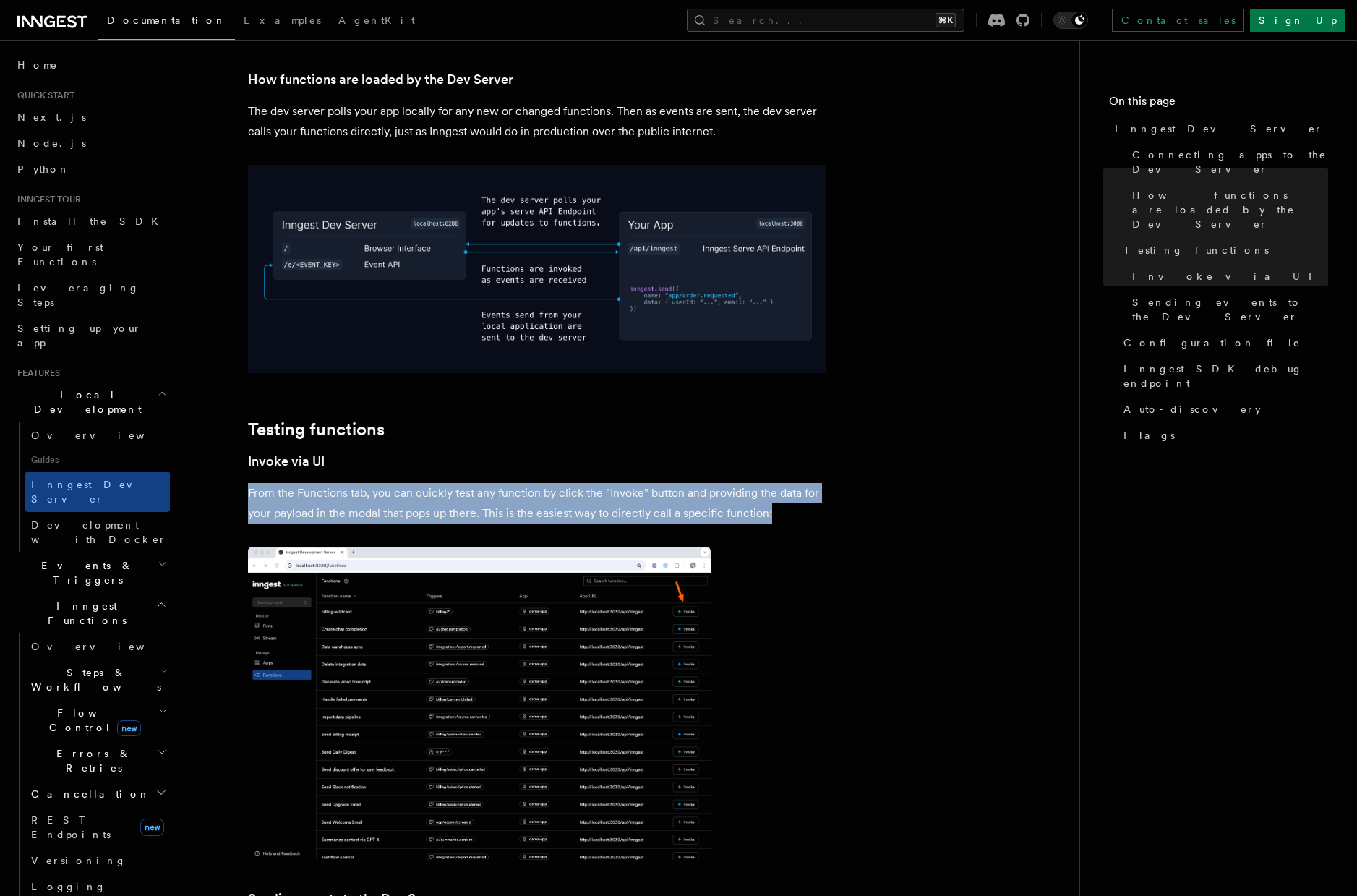
click at [814, 483] on p "From the Functions tab, you can quickly test any function by click the "Invoke"…" at bounding box center [537, 503] width 579 height 40
drag, startPoint x: 814, startPoint y: 477, endPoint x: 778, endPoint y: 412, distance: 74.3
click at [778, 451] on h3 "Invoke via UI" at bounding box center [537, 461] width 579 height 20
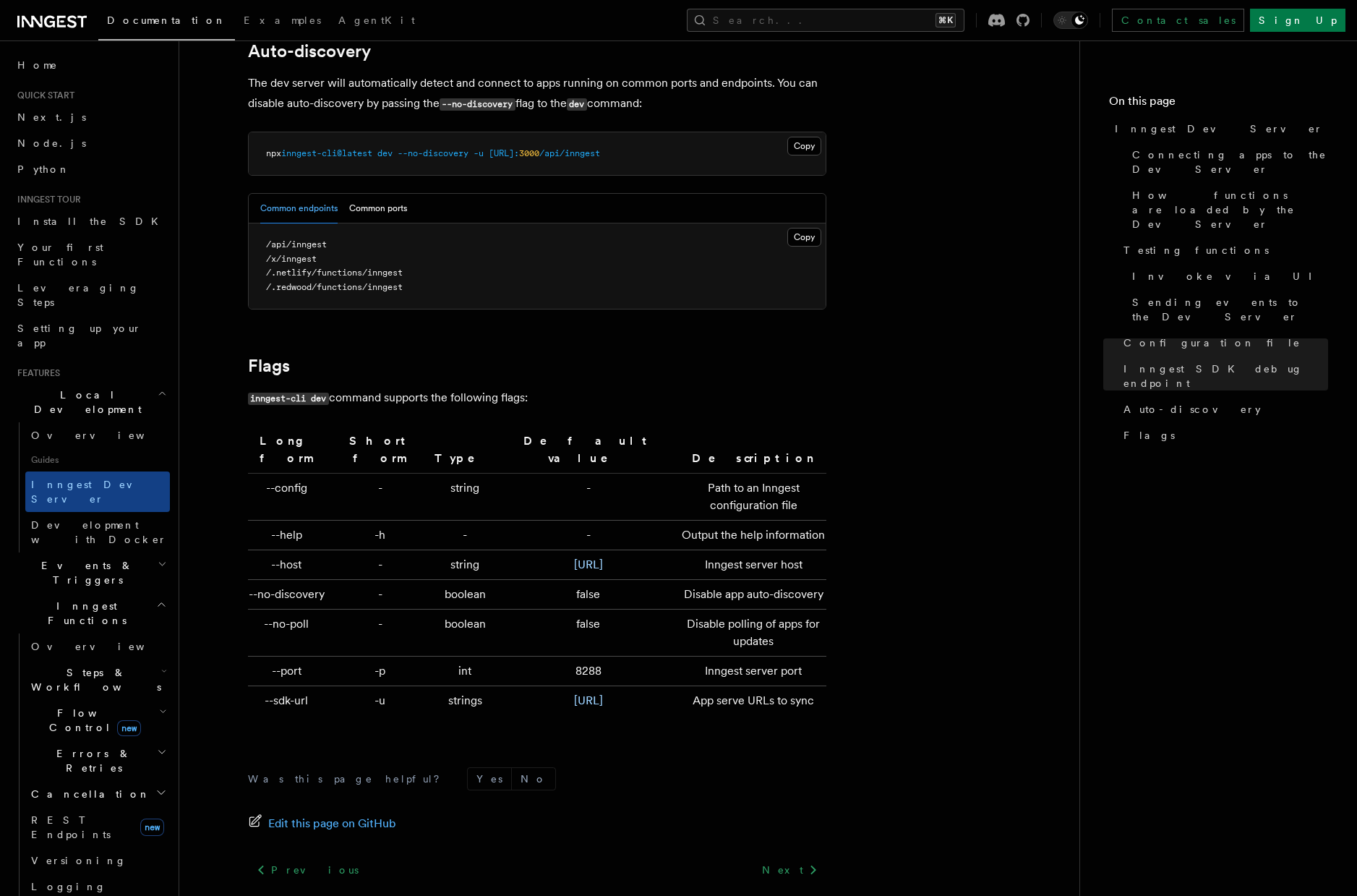
scroll to position [4582, 0]
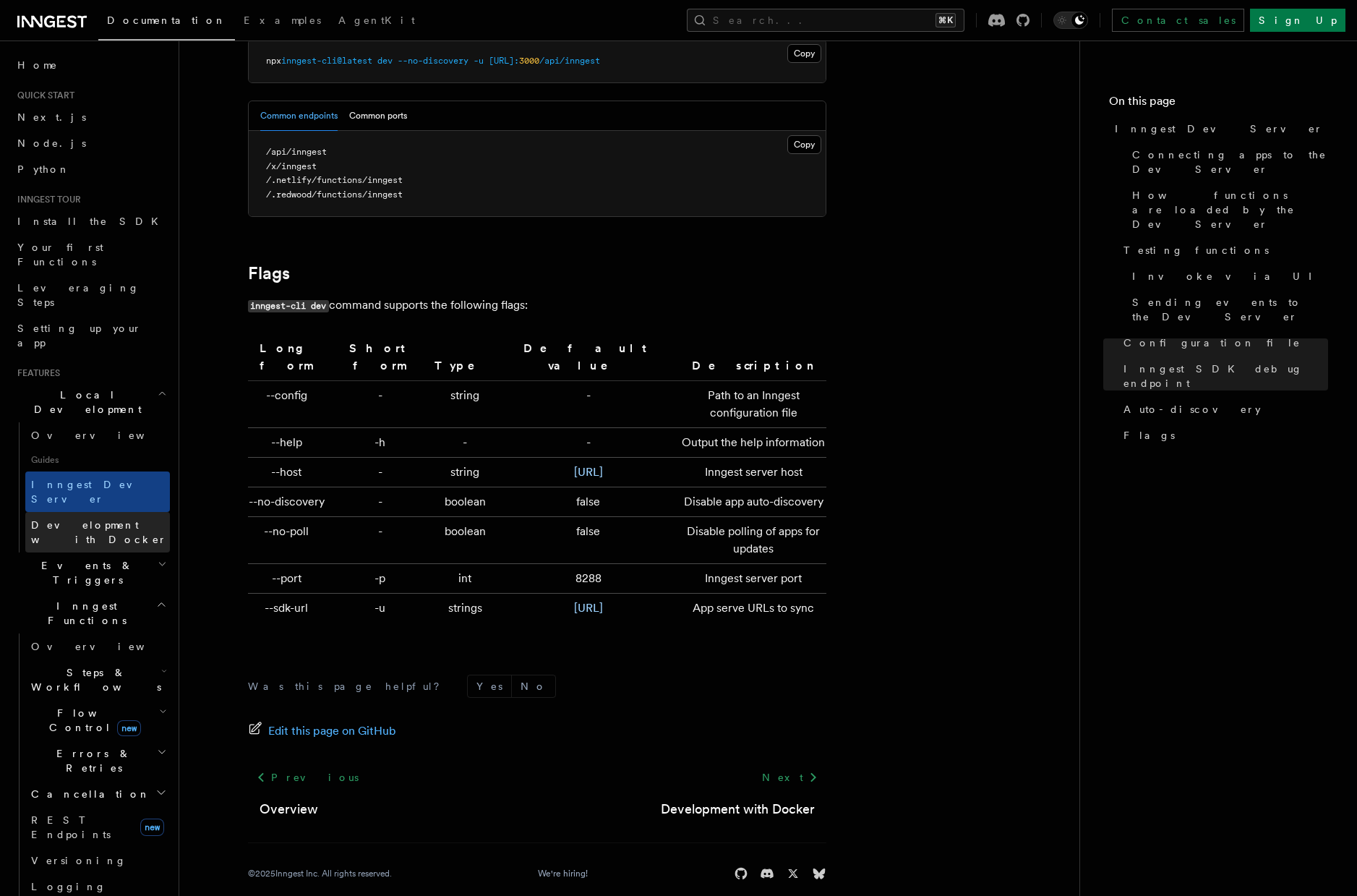
click at [105, 518] on span "Development with Docker" at bounding box center [101, 532] width 139 height 29
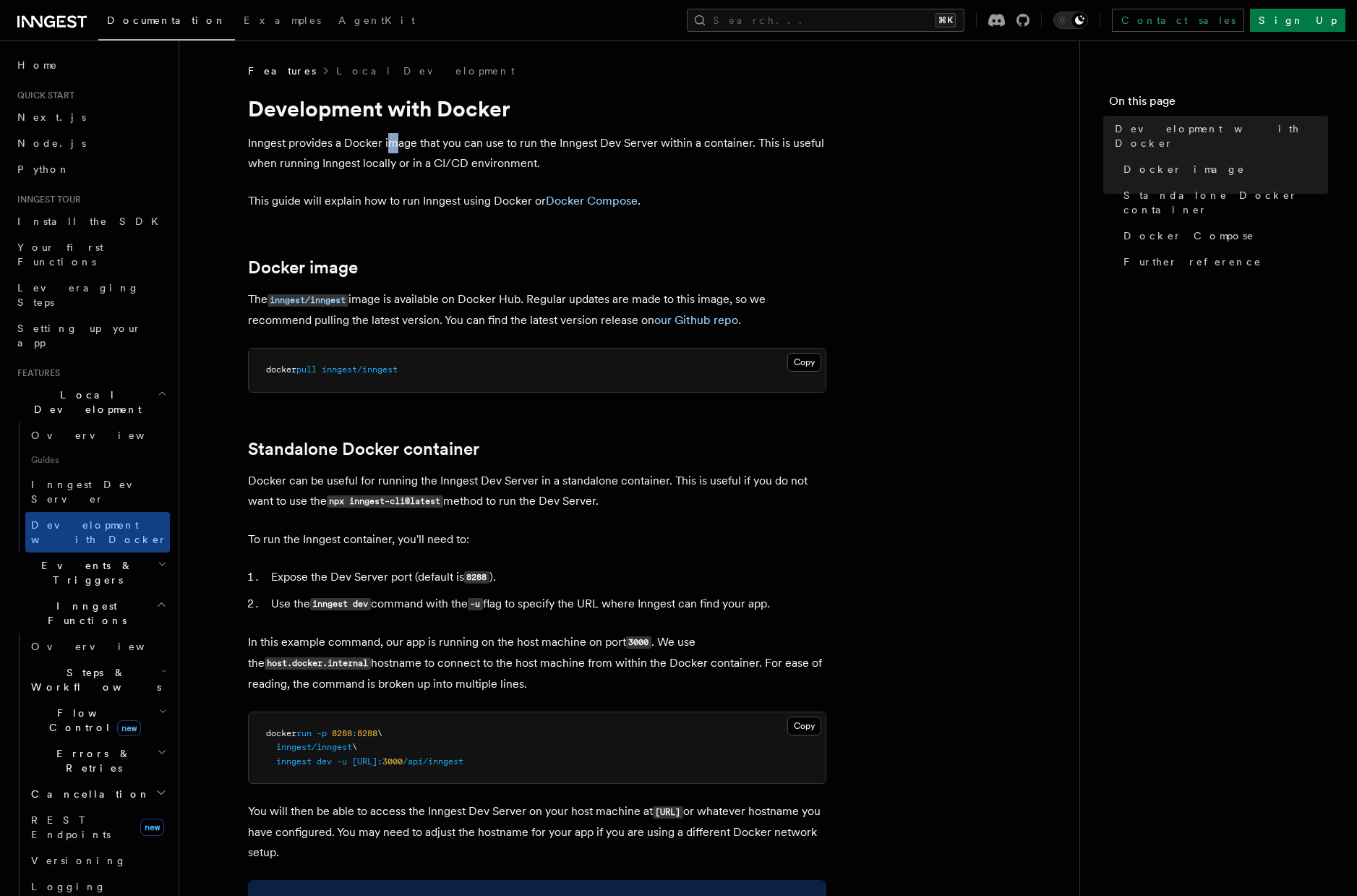
drag, startPoint x: 388, startPoint y: 147, endPoint x: 401, endPoint y: 162, distance: 19.8
click at [397, 155] on p "Inngest provides a Docker image that you can use to run the Inngest Dev Server …" at bounding box center [537, 153] width 579 height 40
click at [401, 164] on p "Inngest provides a Docker image that you can use to run the Inngest Dev Server …" at bounding box center [537, 153] width 579 height 40
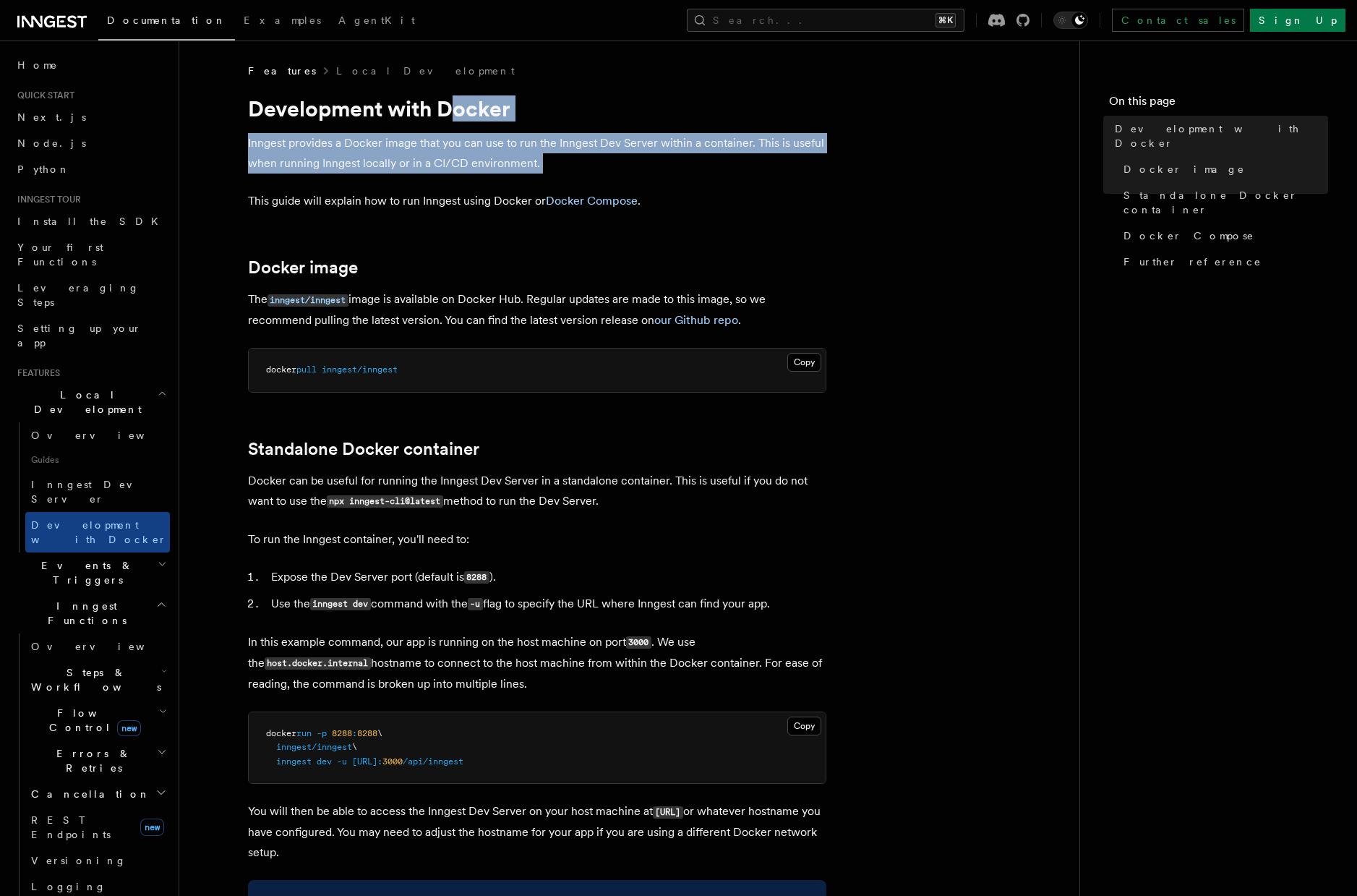
drag, startPoint x: 423, startPoint y: 174, endPoint x: 457, endPoint y: 112, distance: 70.7
click at [457, 112] on h1 "Development with Docker" at bounding box center [537, 108] width 579 height 26
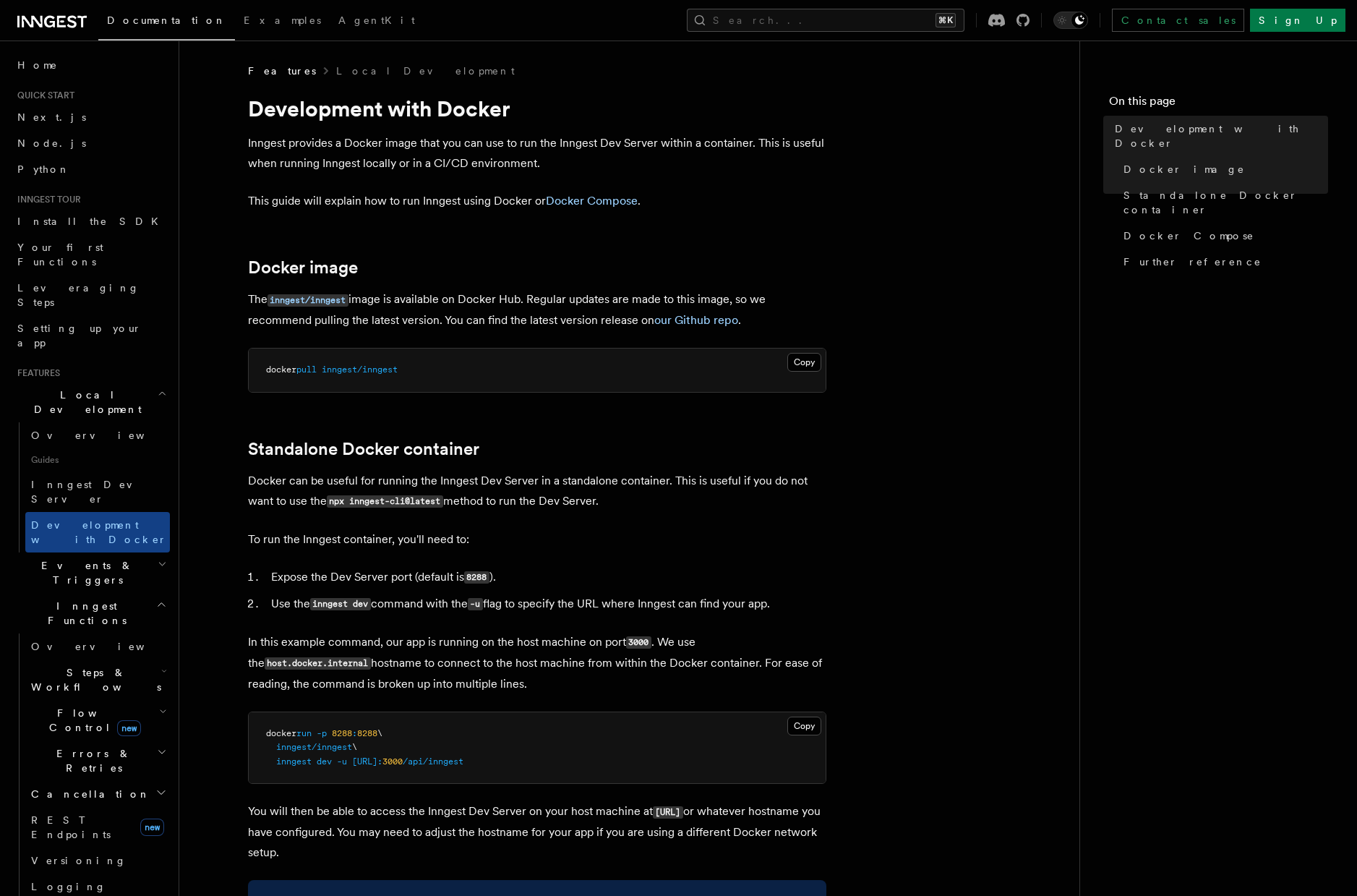
click at [136, 553] on h2 "Events & Triggers" at bounding box center [91, 573] width 159 height 40
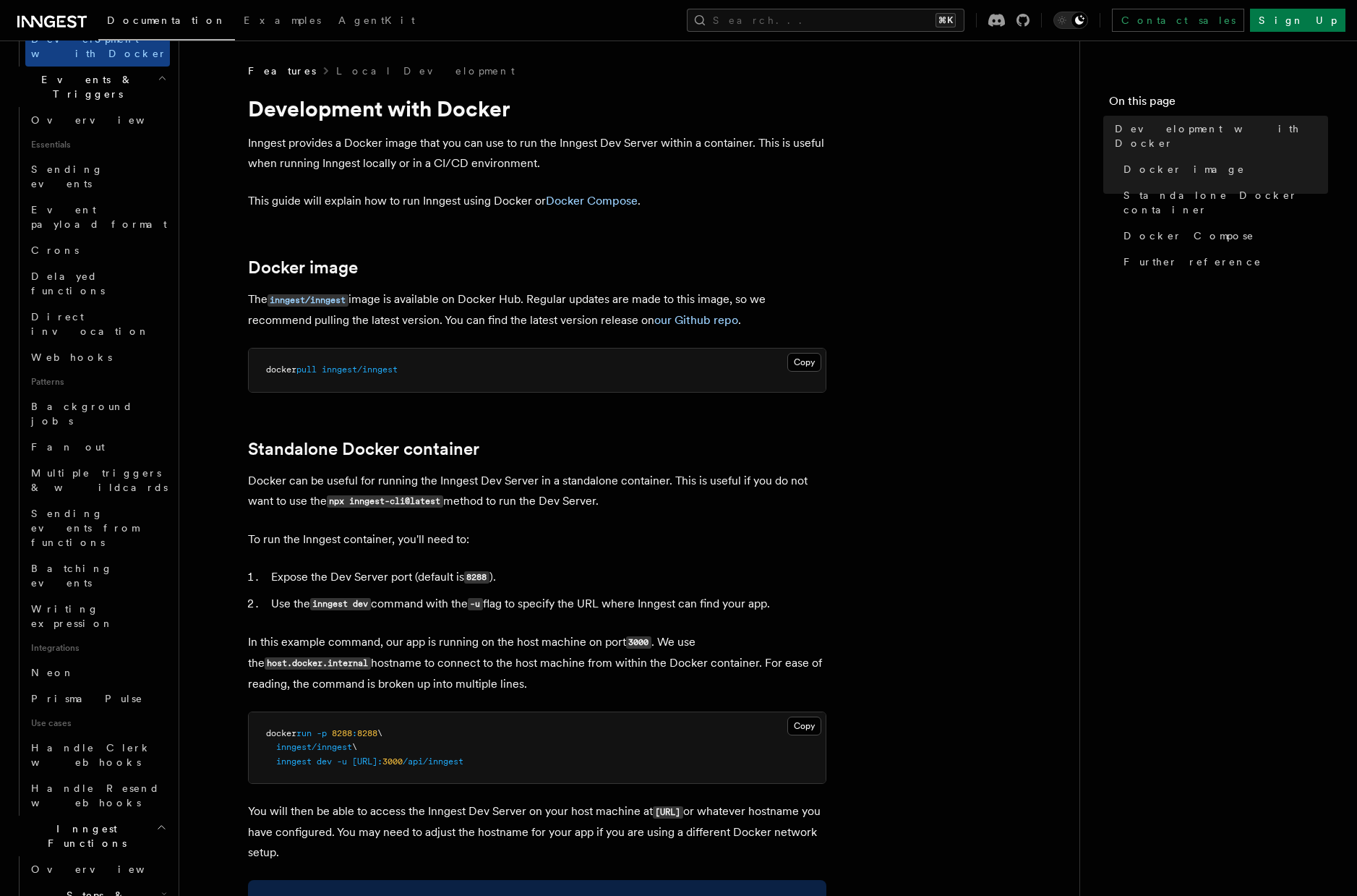
scroll to position [719, 0]
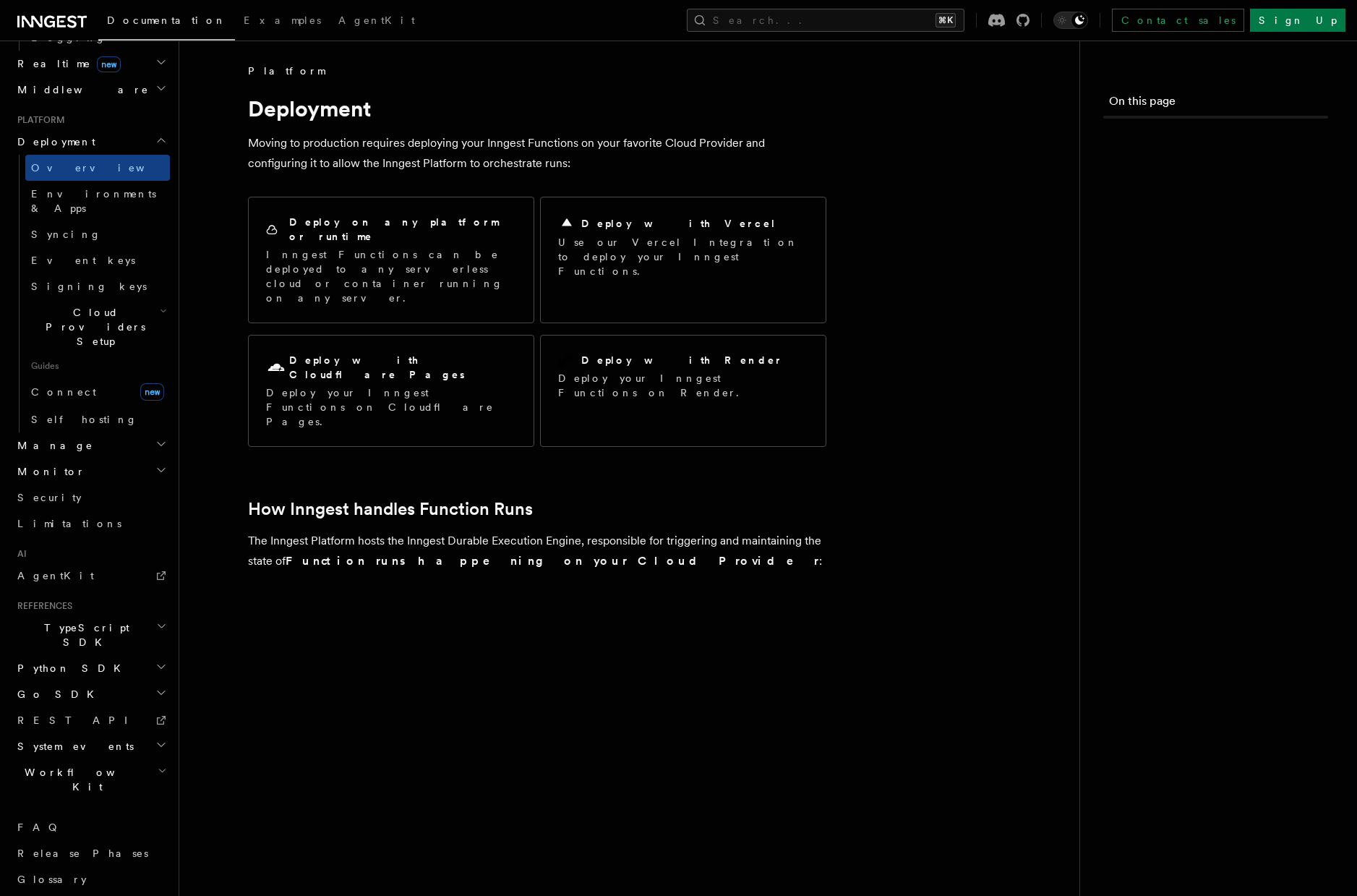
scroll to position [524, 0]
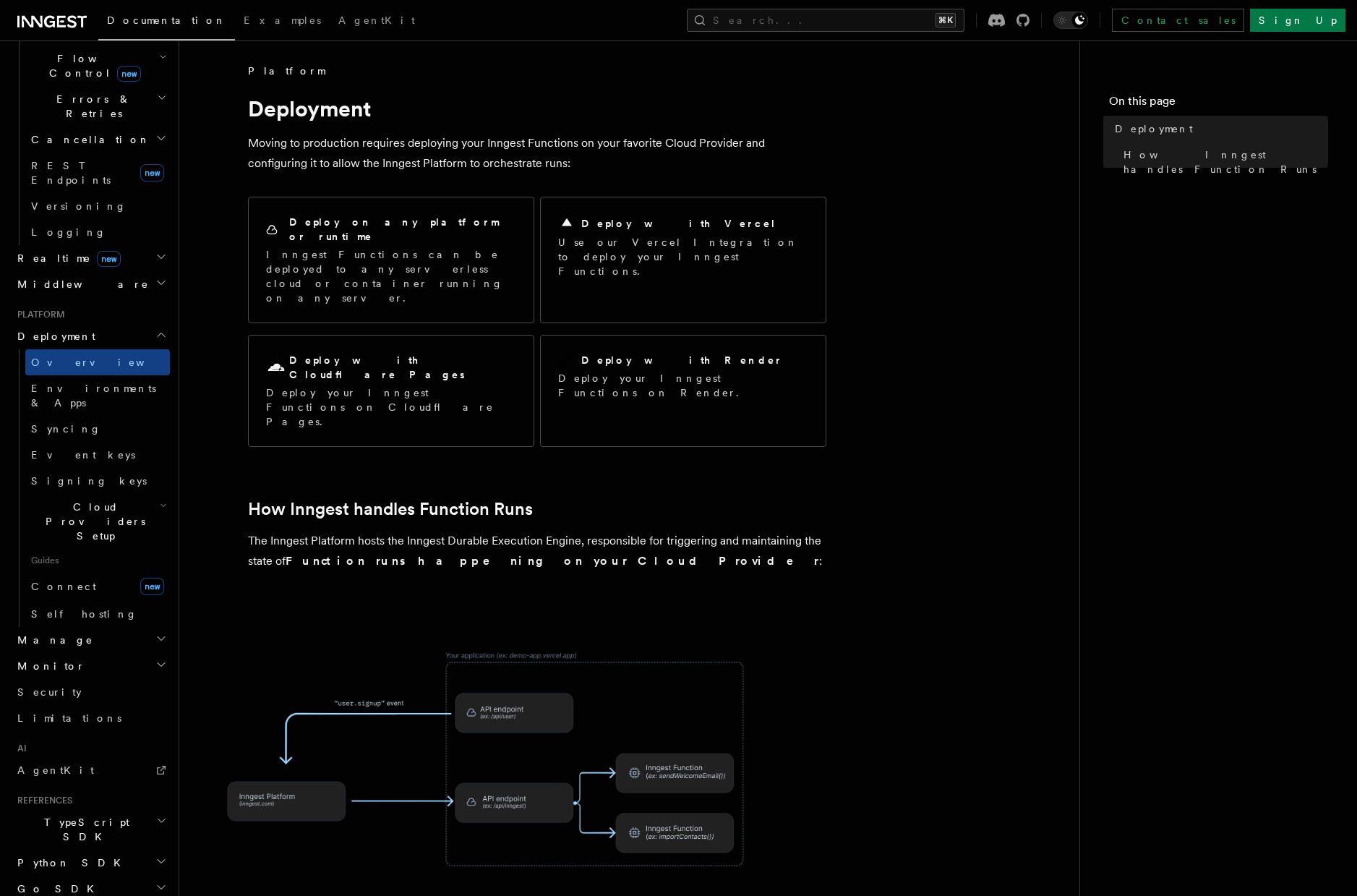
click at [352, 172] on p "Moving to production requires deploying your Inngest Functions on your favorite…" at bounding box center [537, 153] width 579 height 40
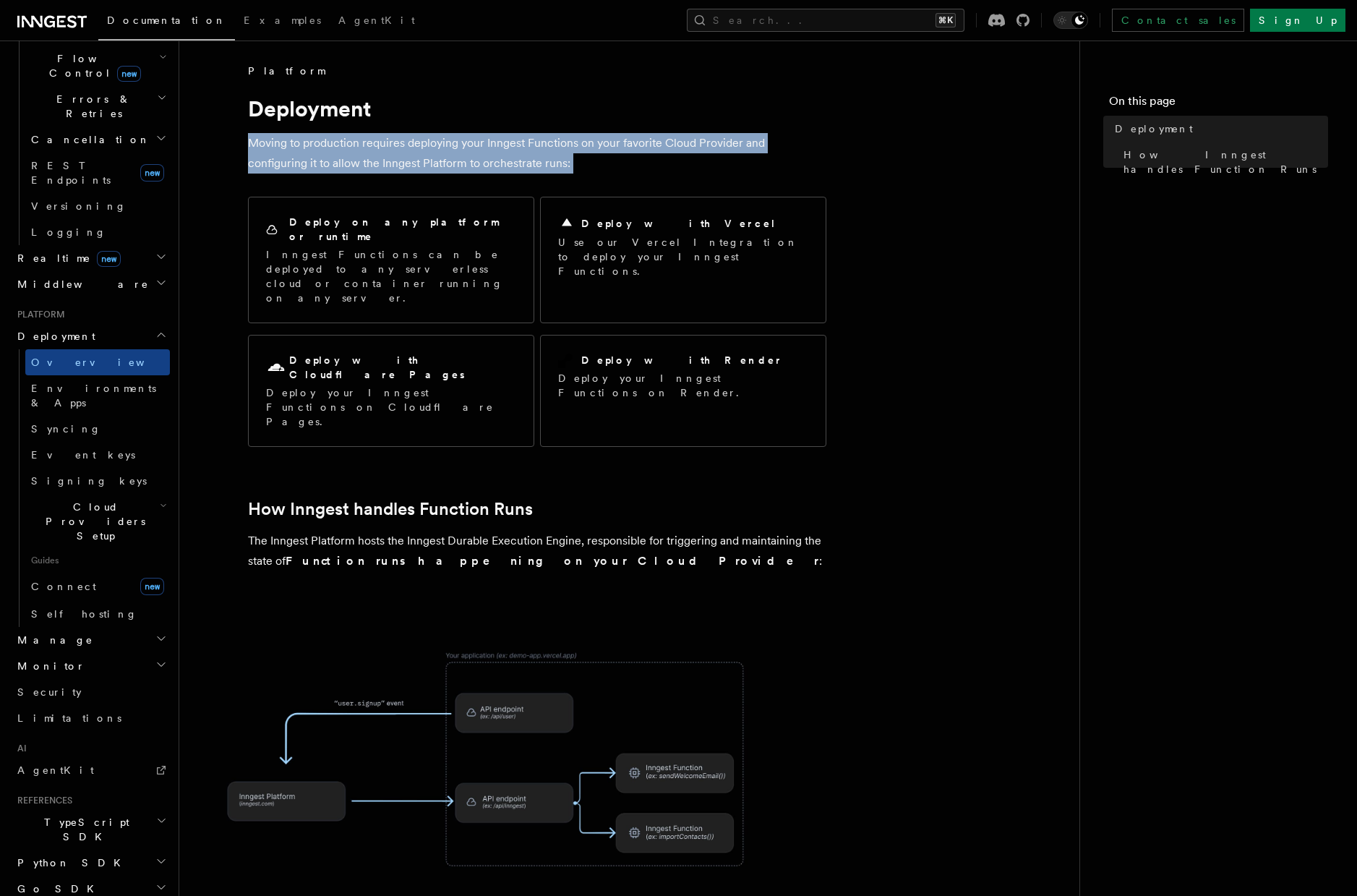
click at [352, 172] on p "Moving to production requires deploying your Inngest Functions on your favorite…" at bounding box center [537, 153] width 579 height 40
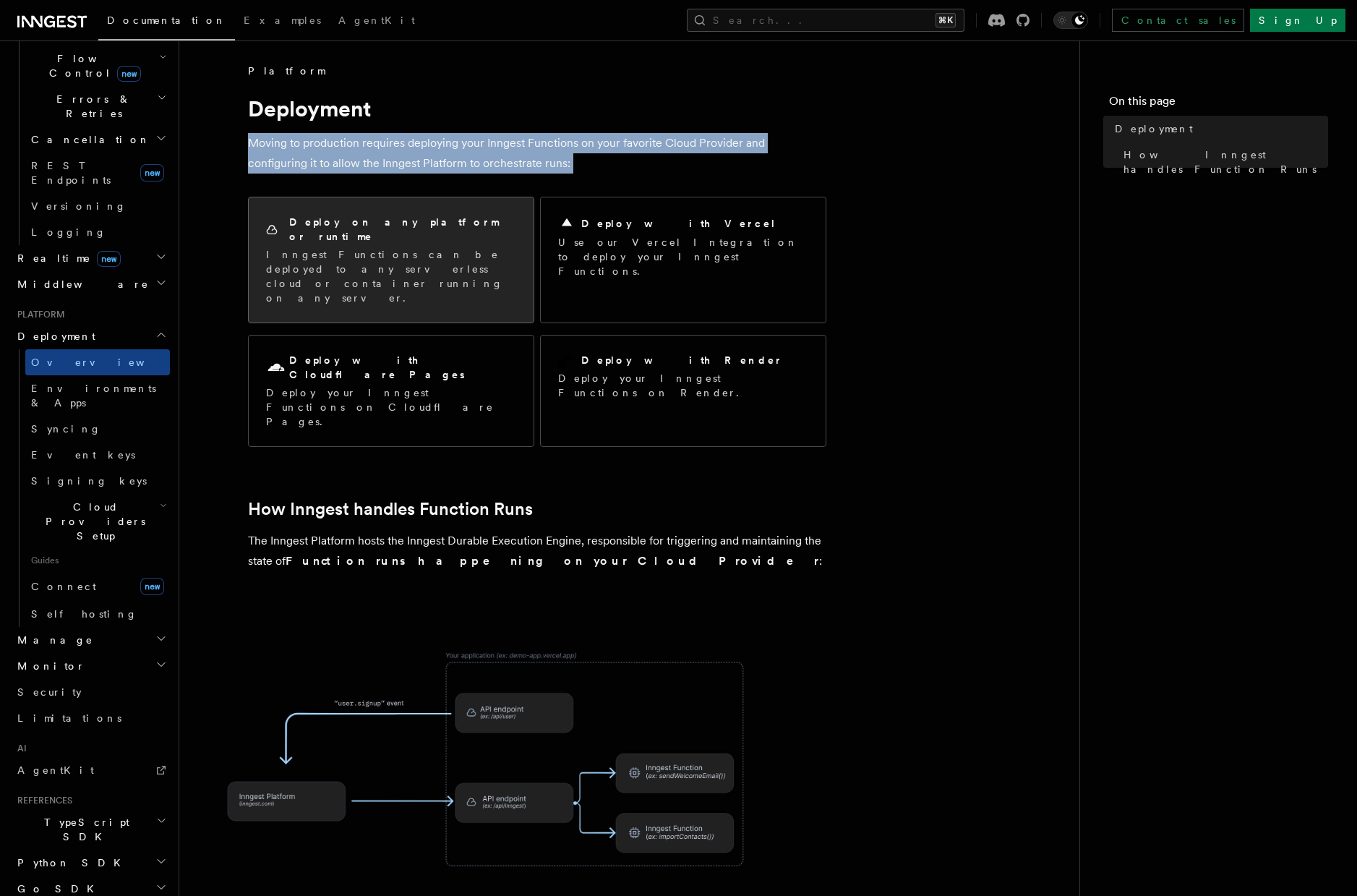
click at [322, 247] on p "Inngest Functions can be deployed to any serverless cloud or container running …" at bounding box center [391, 276] width 250 height 58
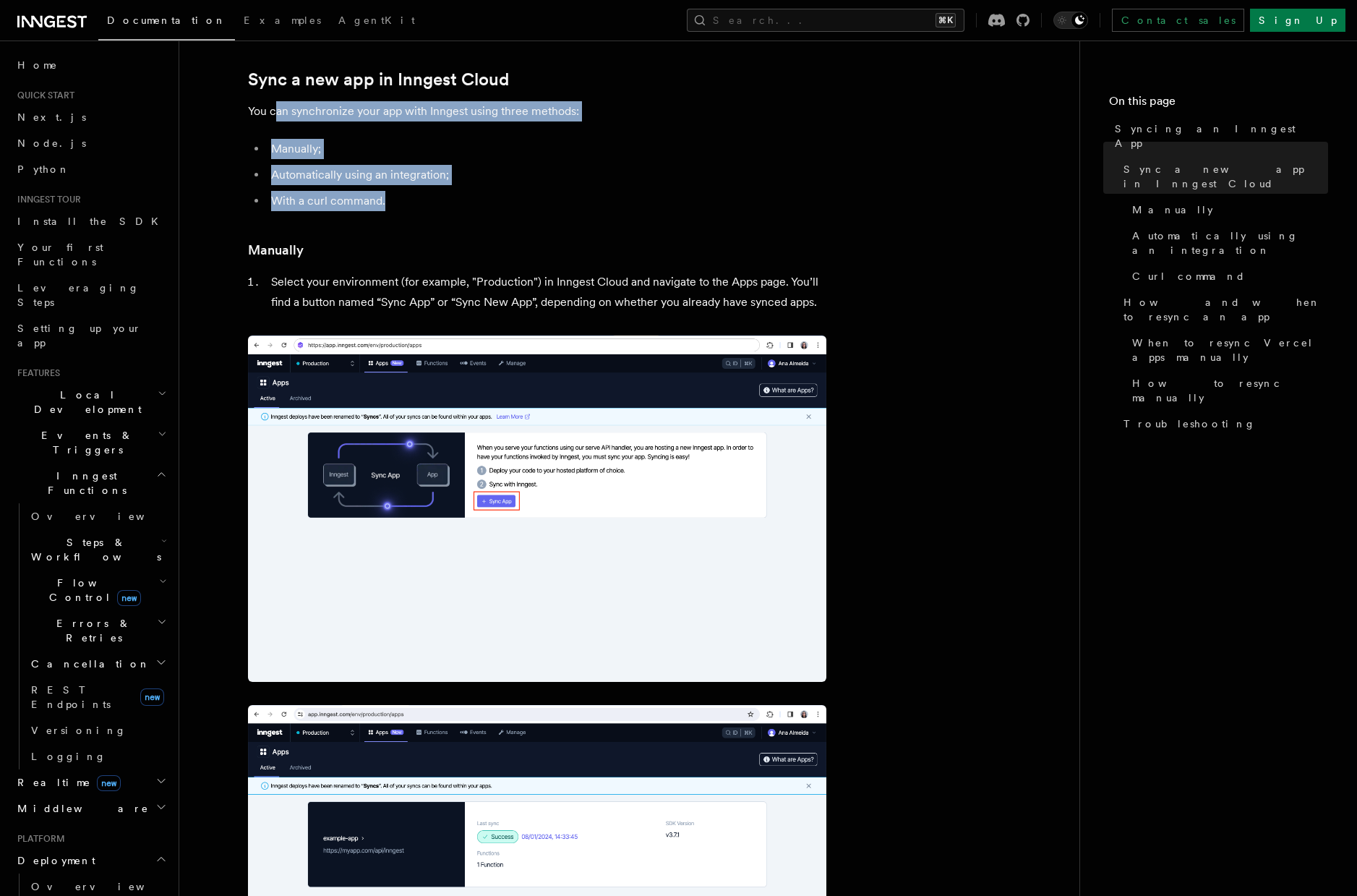
drag, startPoint x: 276, startPoint y: 112, endPoint x: 388, endPoint y: 197, distance: 140.6
click at [388, 197] on li "With a curl command." at bounding box center [546, 200] width 559 height 20
drag, startPoint x: 415, startPoint y: 202, endPoint x: 413, endPoint y: 121, distance: 81.0
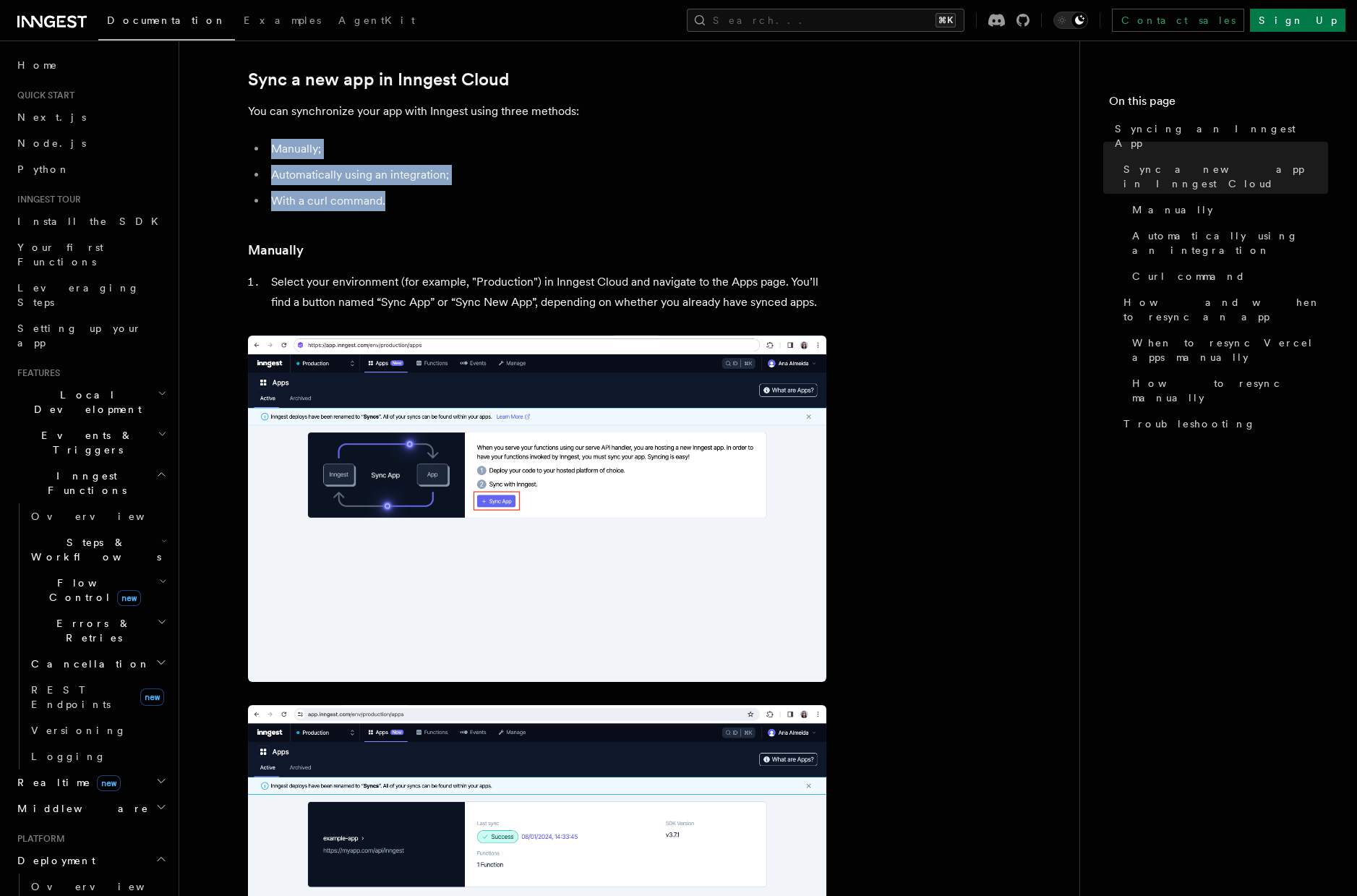
drag, startPoint x: 413, startPoint y: 121, endPoint x: 451, endPoint y: 225, distance: 110.7
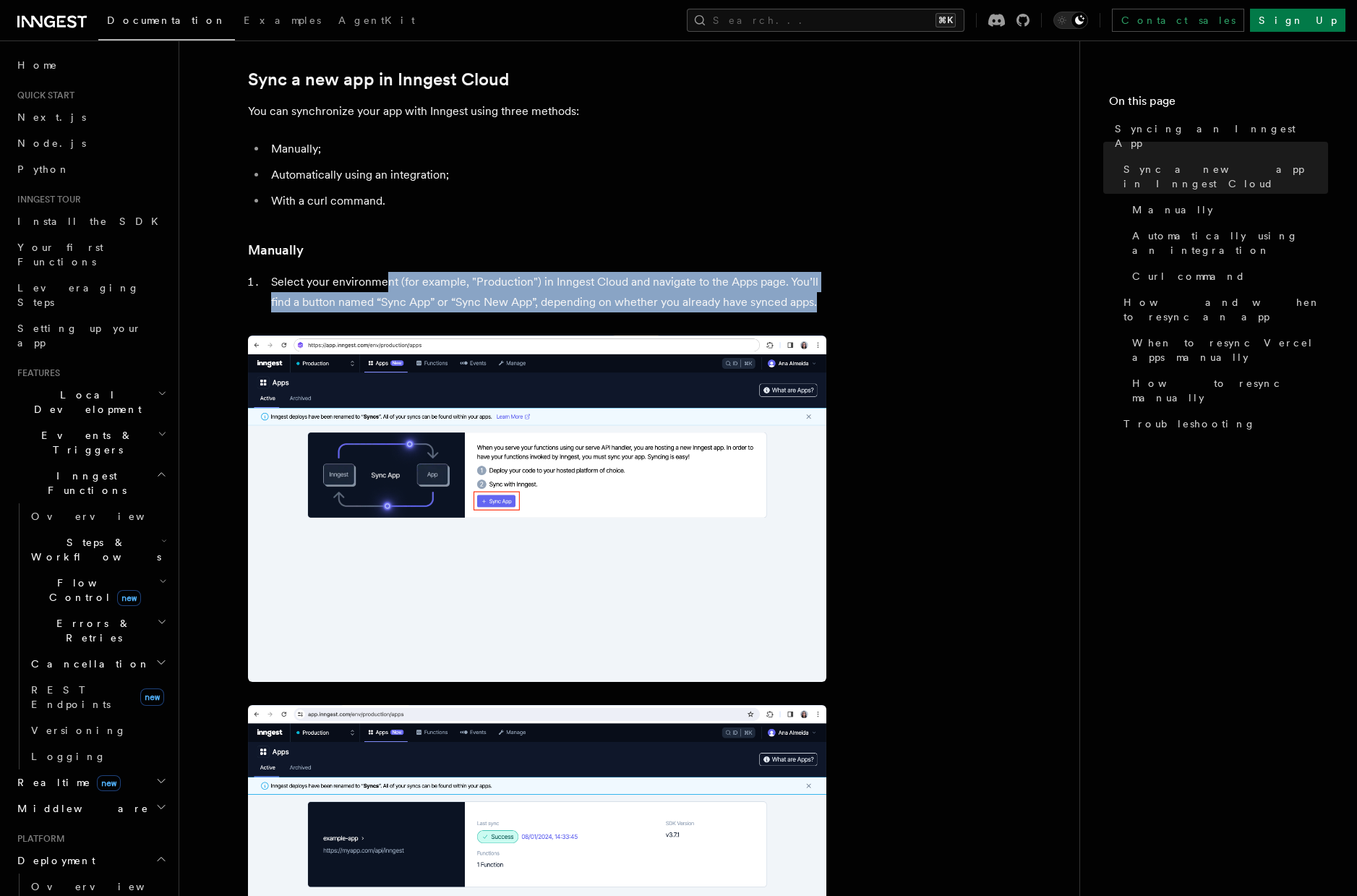
drag, startPoint x: 384, startPoint y: 273, endPoint x: 372, endPoint y: 313, distance: 41.8
drag, startPoint x: 372, startPoint y: 313, endPoint x: 345, endPoint y: 226, distance: 91.1
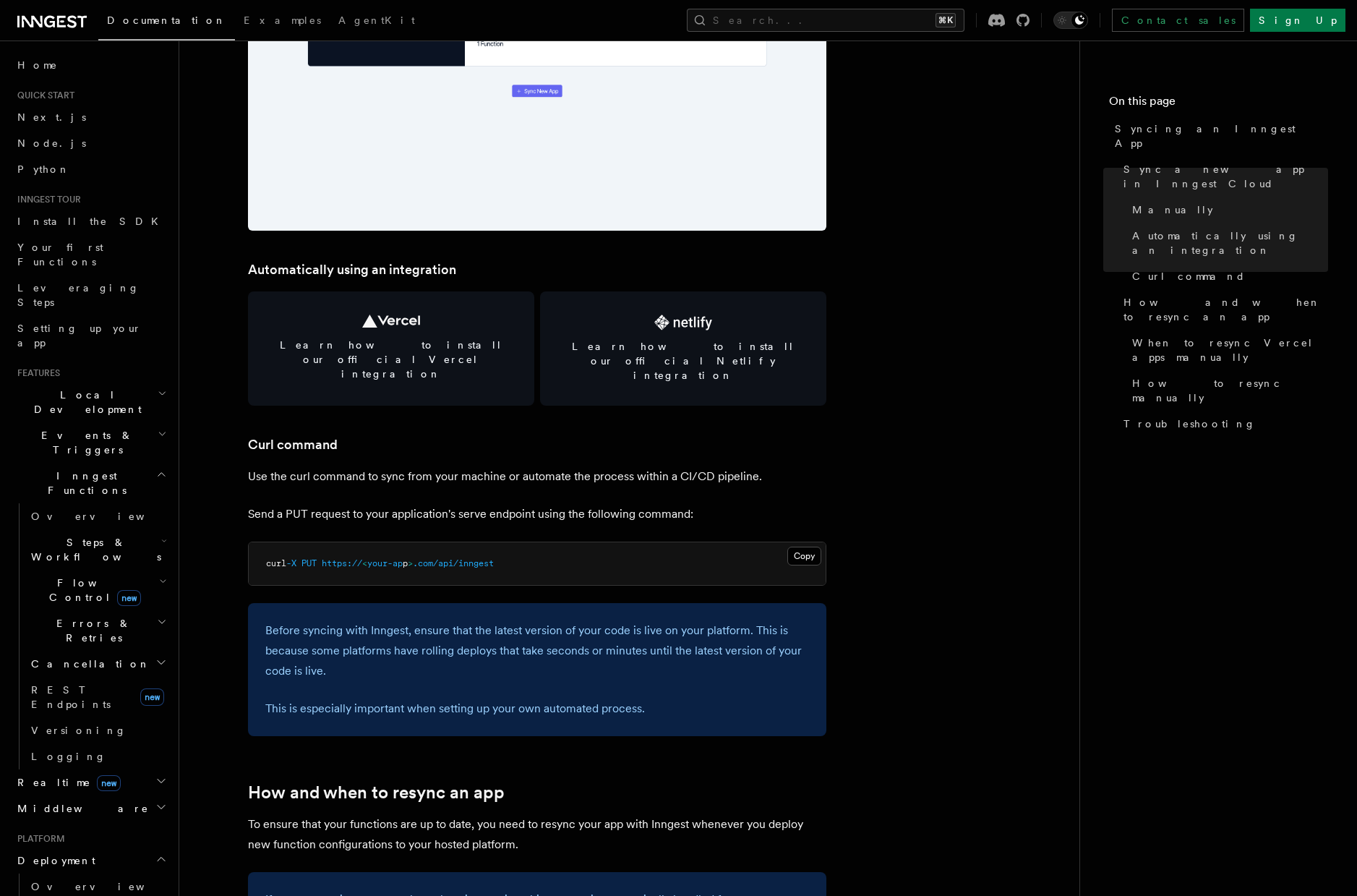
scroll to position [283, 0]
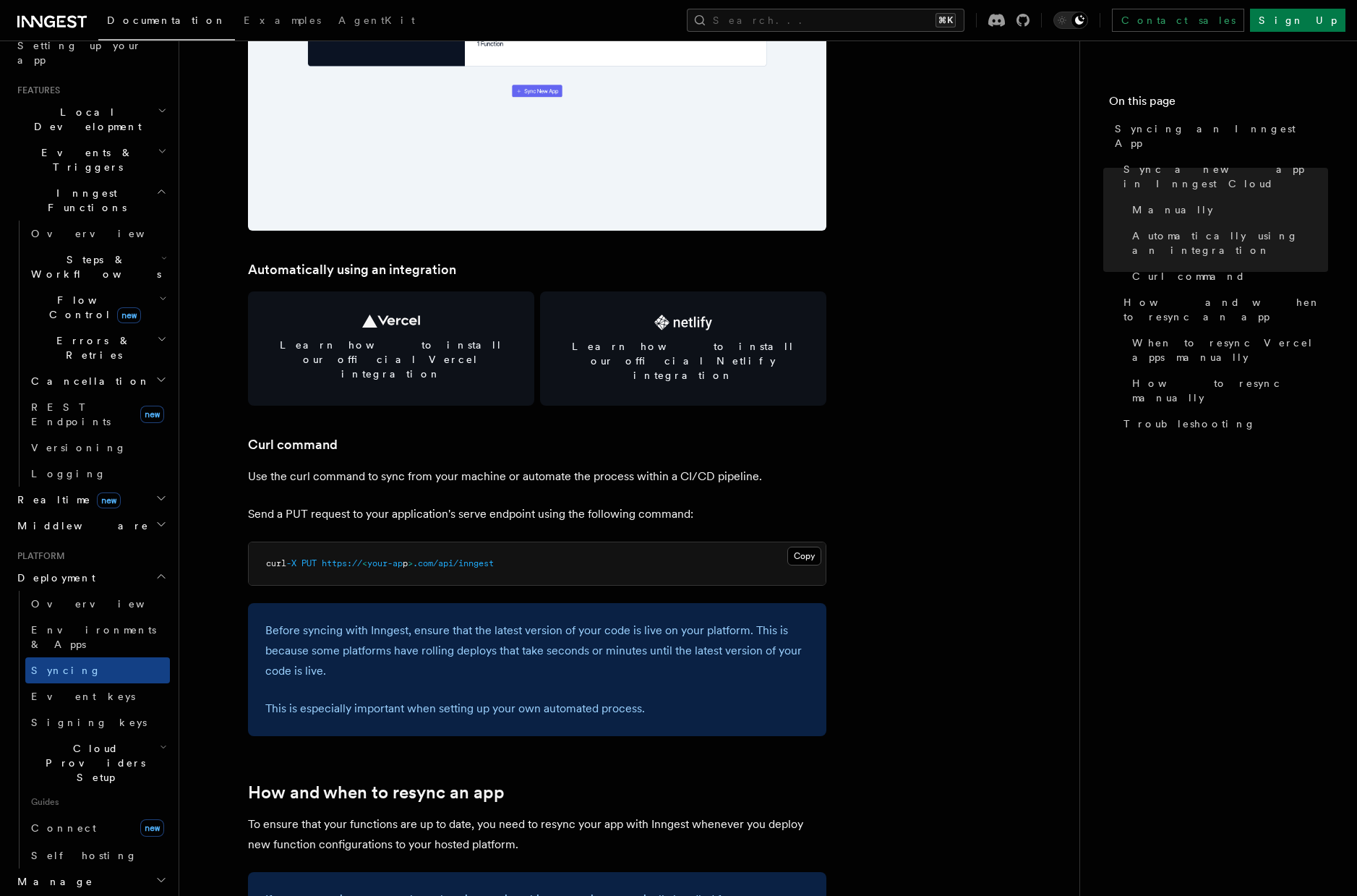
click at [154, 790] on span "Guides" at bounding box center [98, 801] width 144 height 23
click at [156, 735] on h2 "Cloud Providers Setup" at bounding box center [98, 763] width 144 height 55
